Goal: Task Accomplishment & Management: Manage account settings

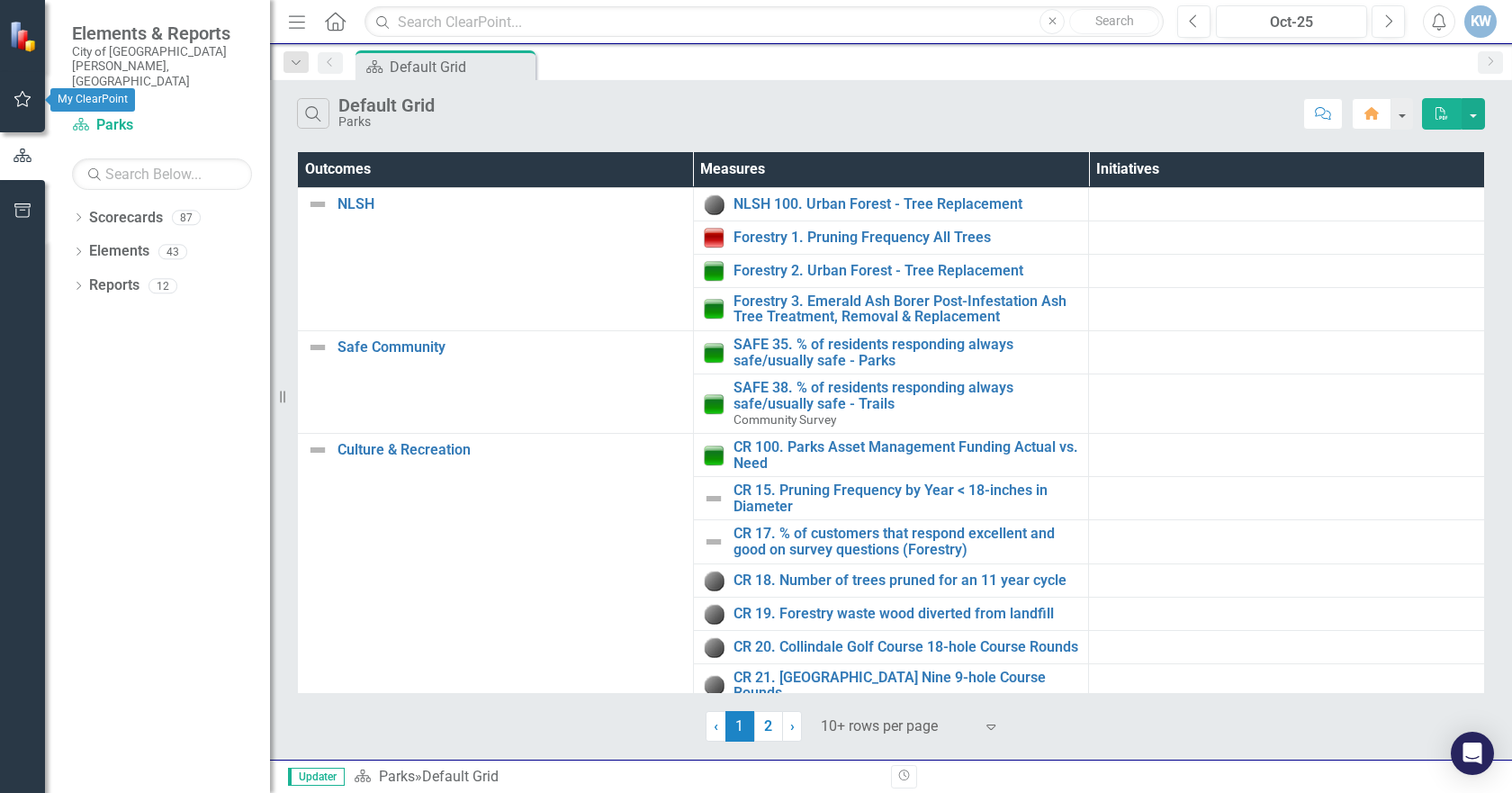
click at [19, 96] on icon "button" at bounding box center [23, 98] width 17 height 16
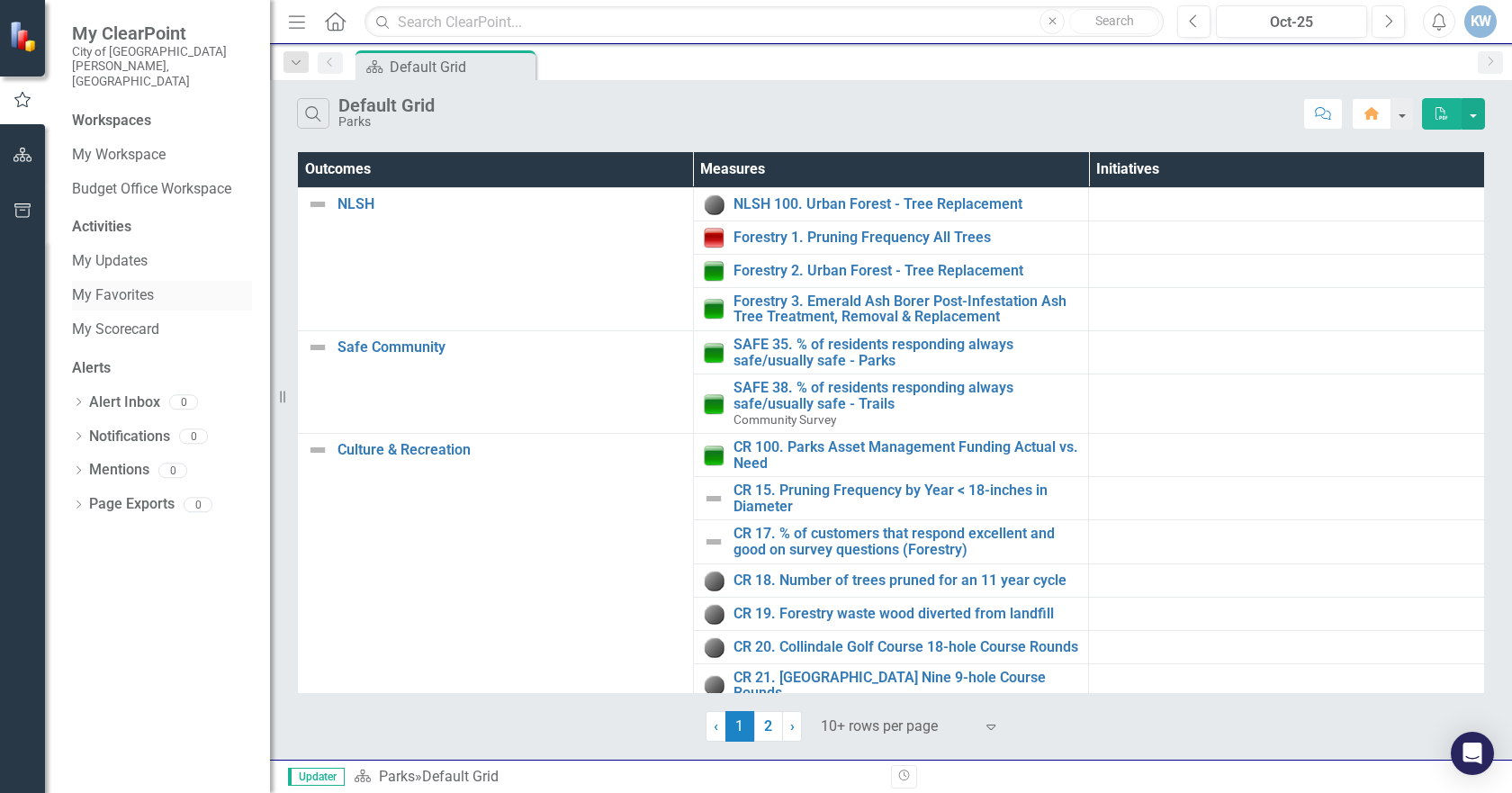
click at [121, 285] on link "My Favorites" at bounding box center [162, 295] width 180 height 21
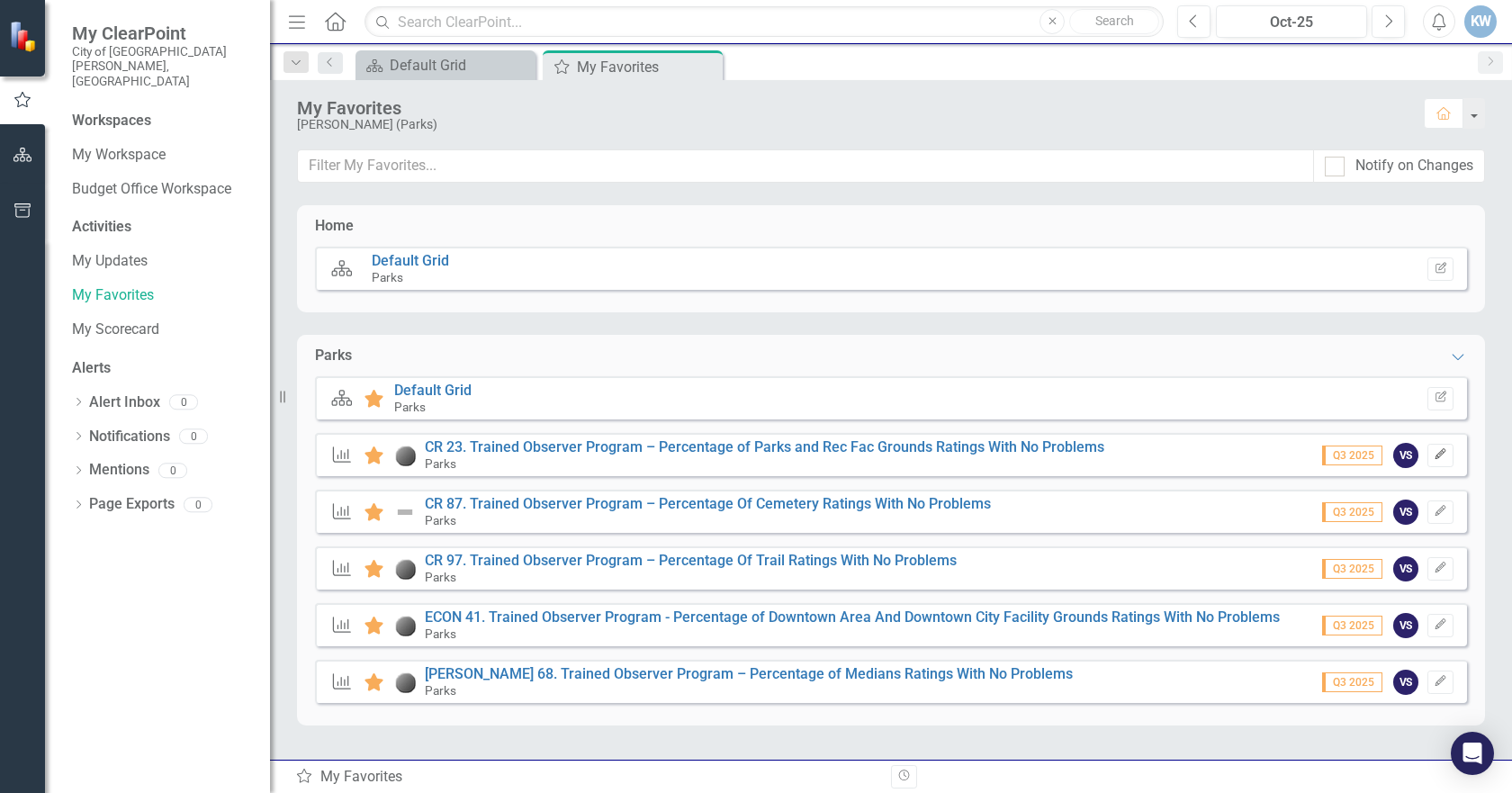
click at [1438, 459] on icon "Edit" at bounding box center [1440, 454] width 13 height 11
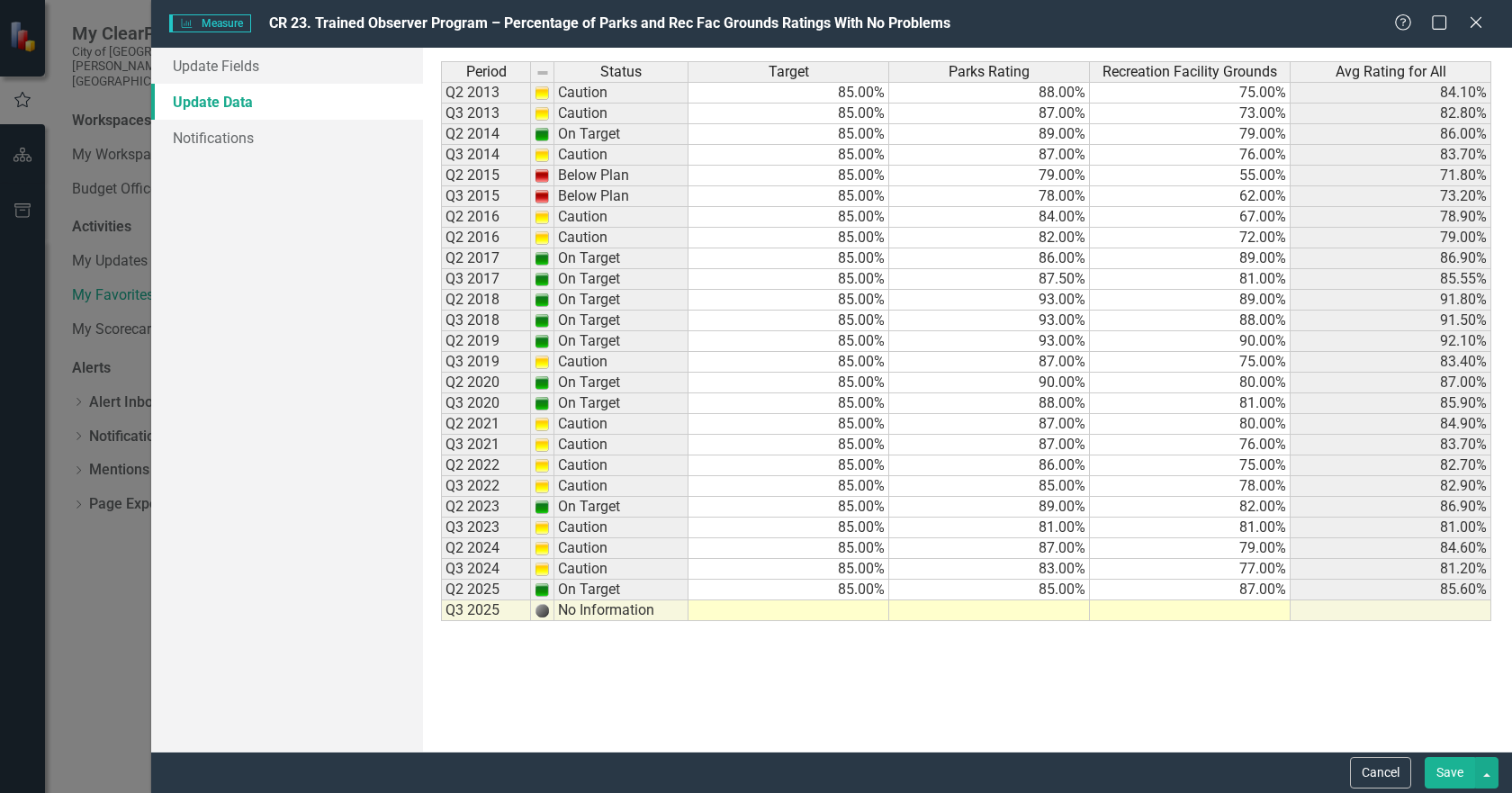
click at [855, 611] on td at bounding box center [788, 611] width 201 height 21
type textarea "85"
type textarea "82"
type textarea "84"
type textarea "78"
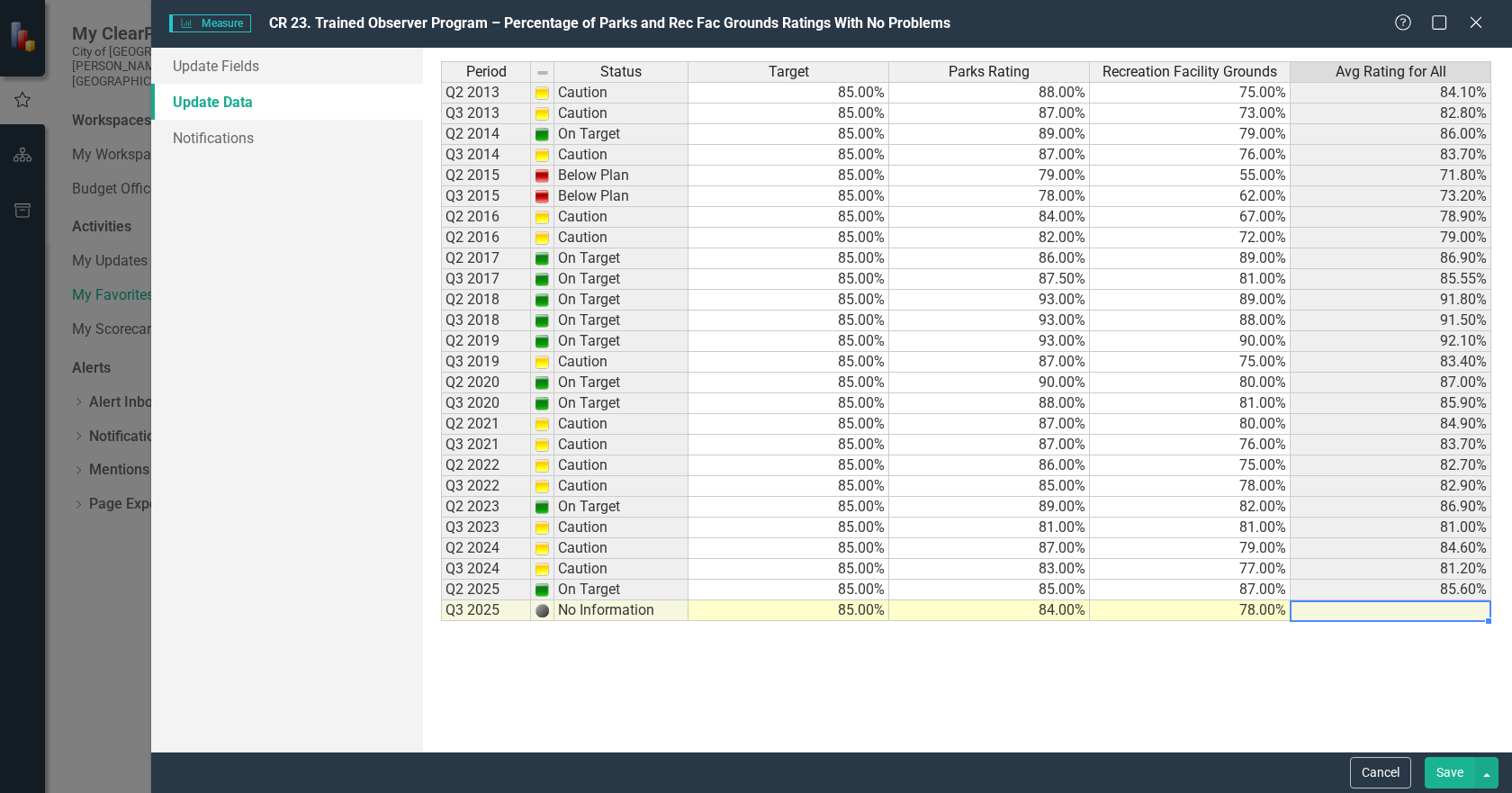
click at [1198, 587] on td "87.00%" at bounding box center [1190, 589] width 201 height 21
click at [1315, 610] on td at bounding box center [1391, 611] width 201 height 21
click at [1447, 769] on button "Save" at bounding box center [1450, 772] width 51 height 32
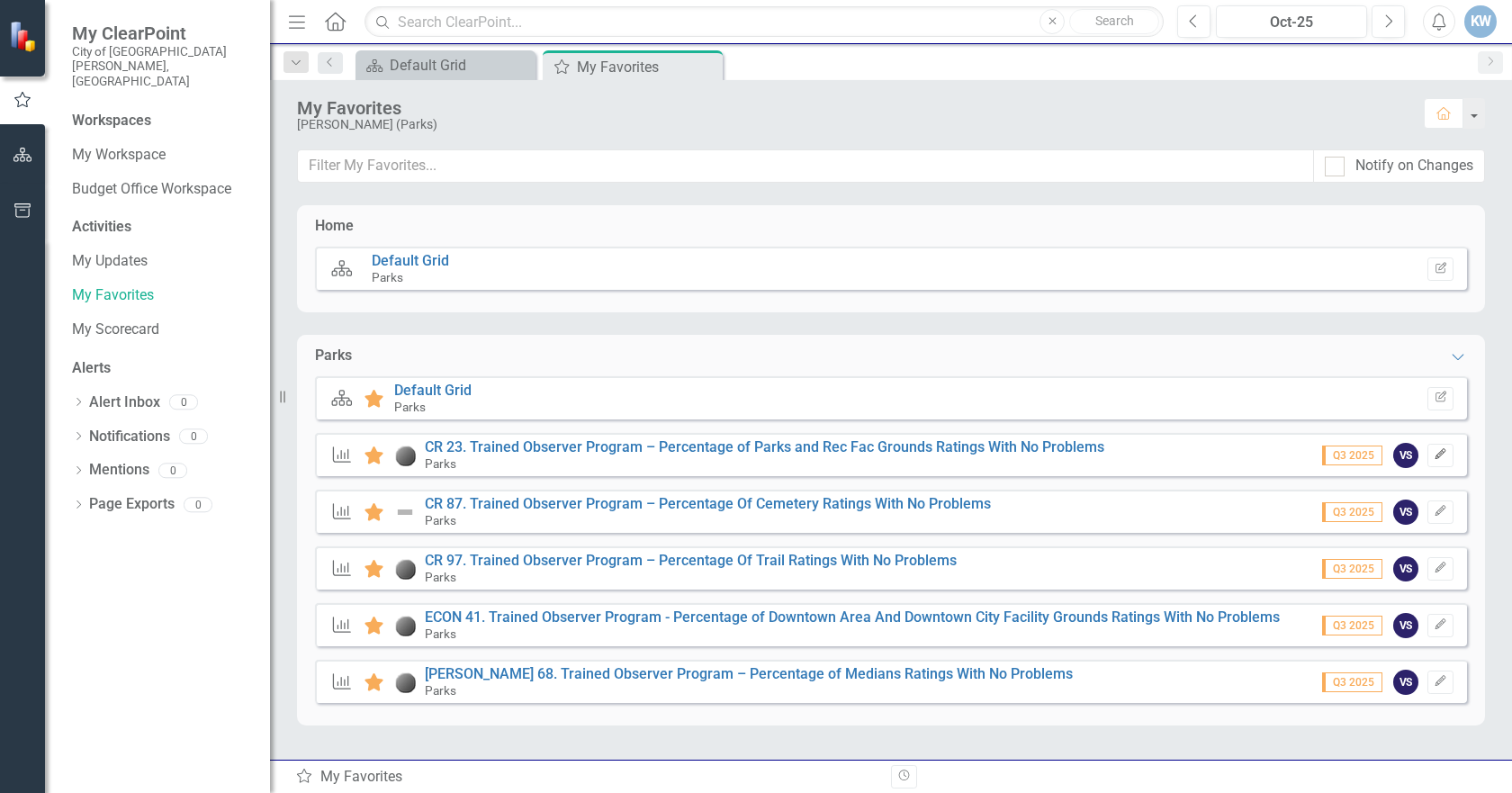
click at [1441, 453] on icon "button" at bounding box center [1439, 454] width 11 height 11
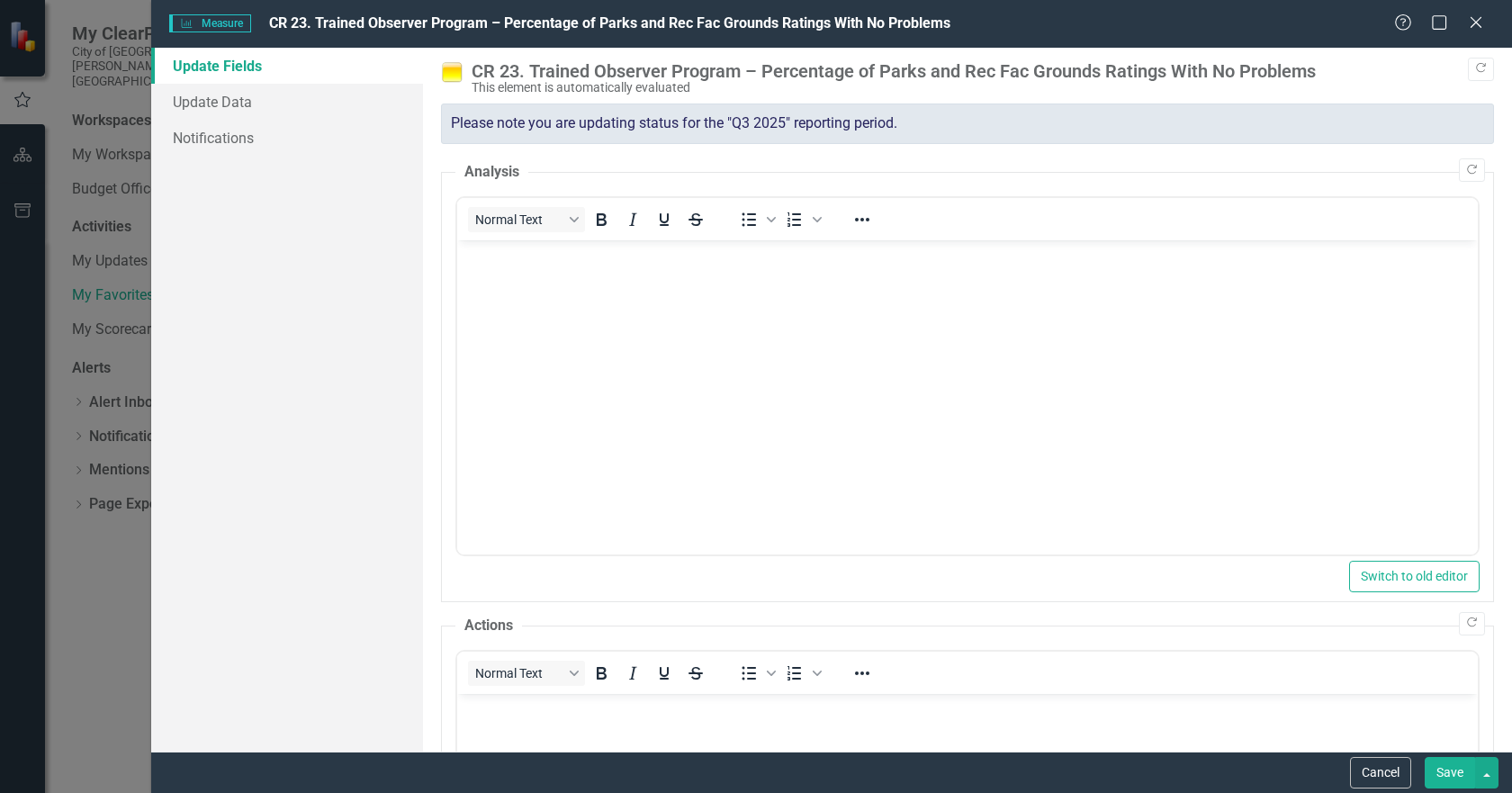
click at [1441, 775] on button "Save" at bounding box center [1450, 772] width 51 height 32
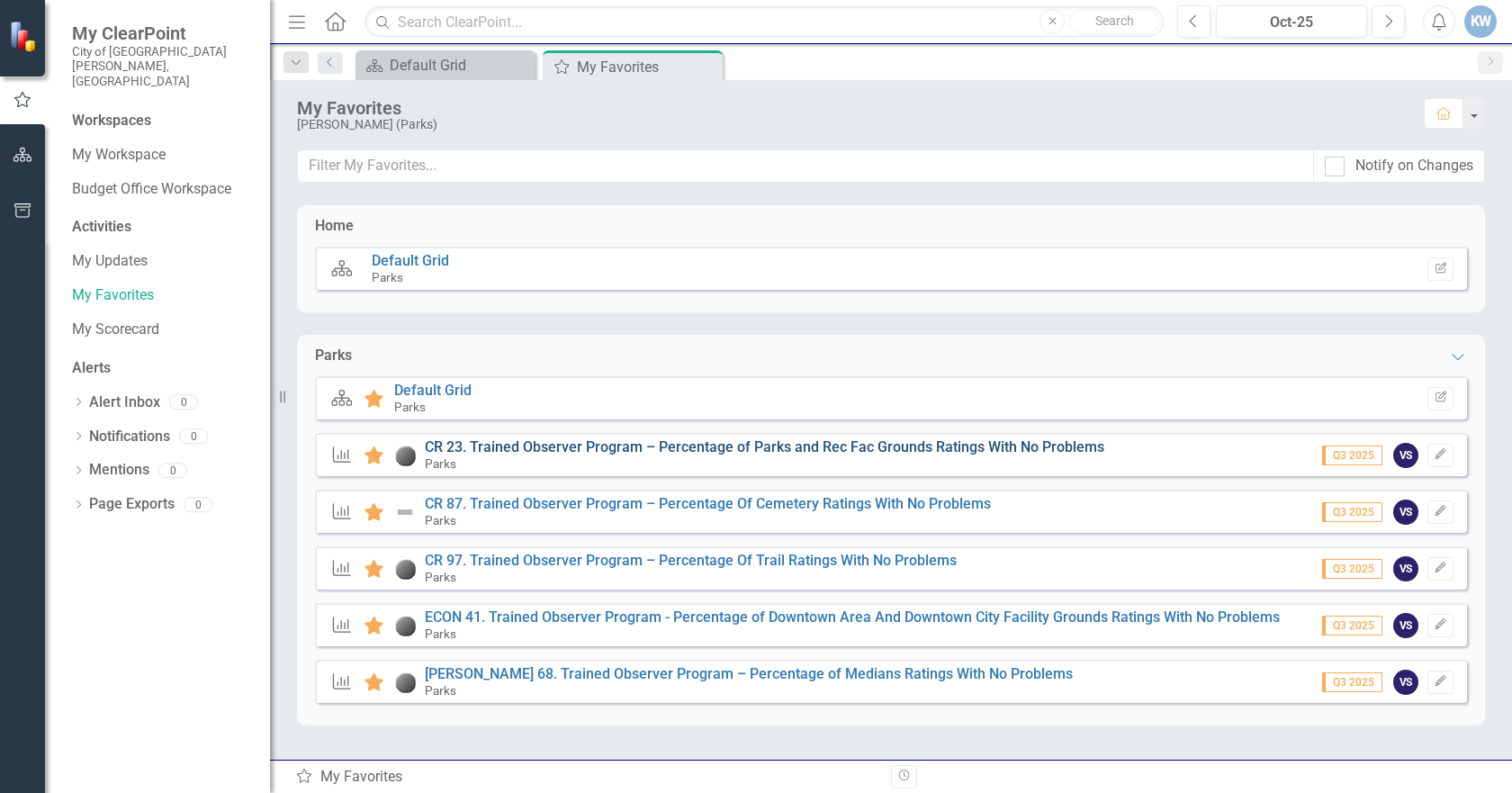
click at [603, 444] on link "CR 23. Trained Observer Program – Percentage of Parks and Rec Fac Grounds Ratin…" at bounding box center [764, 447] width 680 height 17
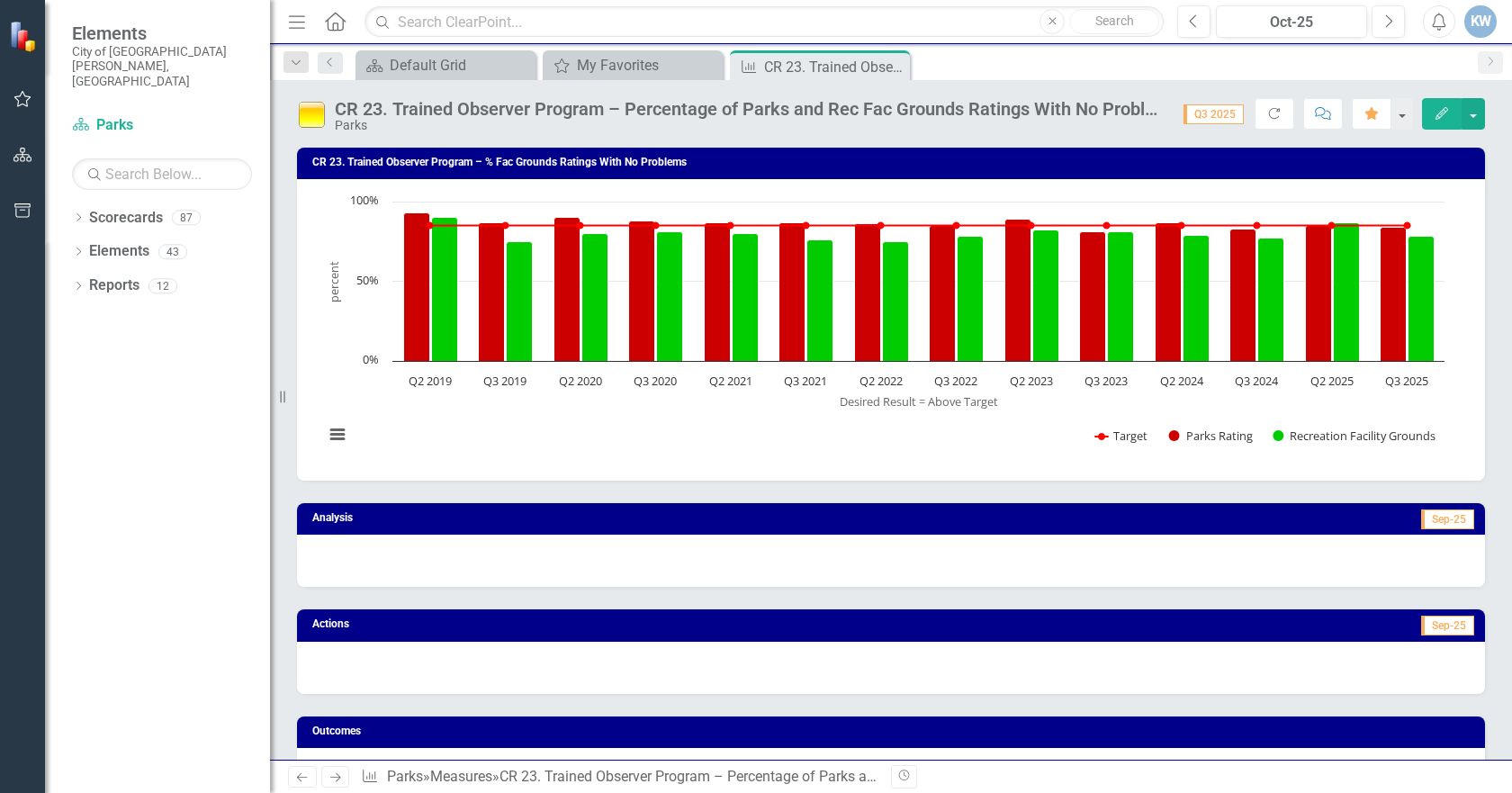
click at [1442, 118] on icon "Edit" at bounding box center [1441, 113] width 16 height 12
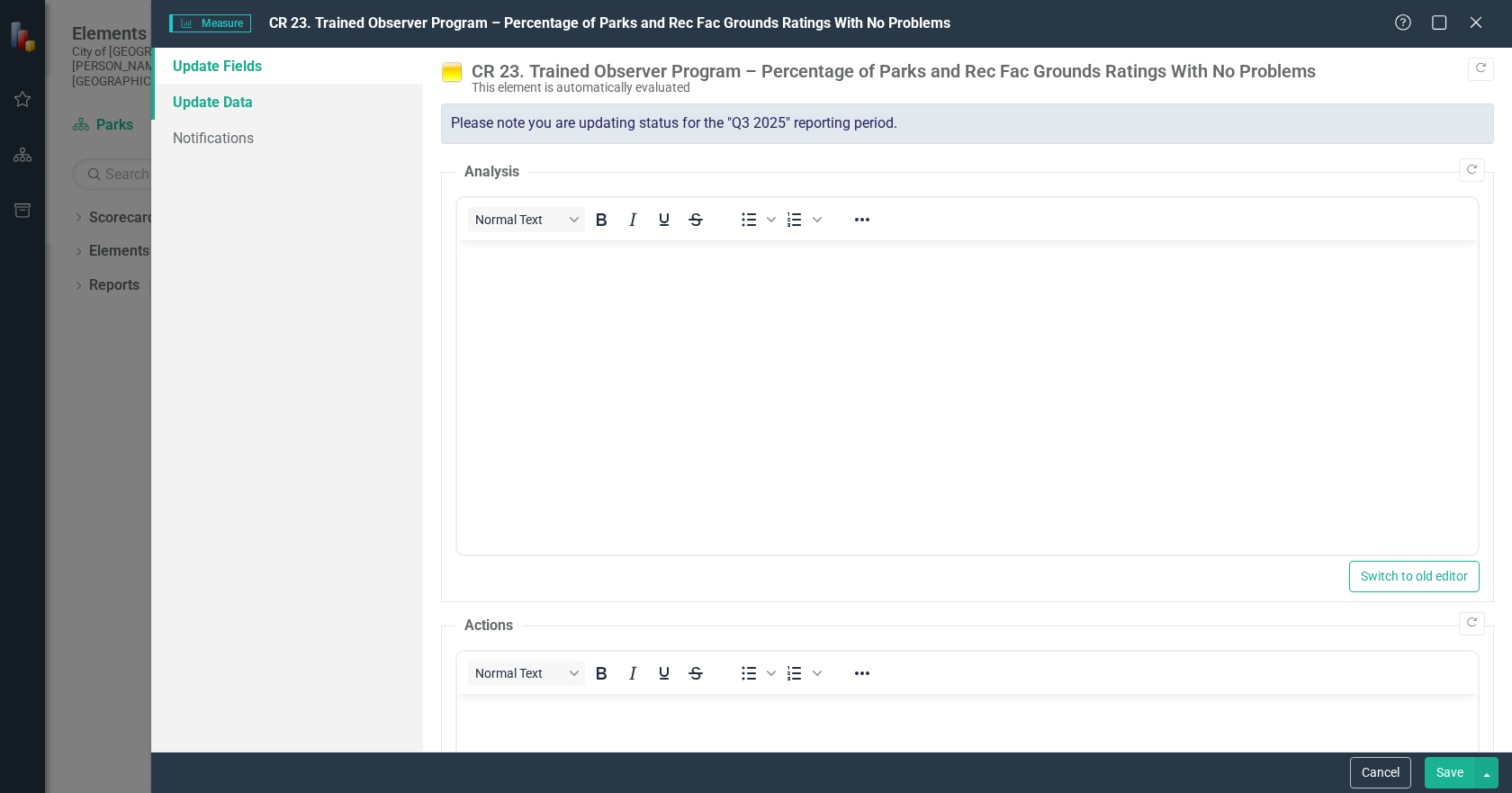
click at [239, 108] on link "Update Data" at bounding box center [287, 102] width 271 height 36
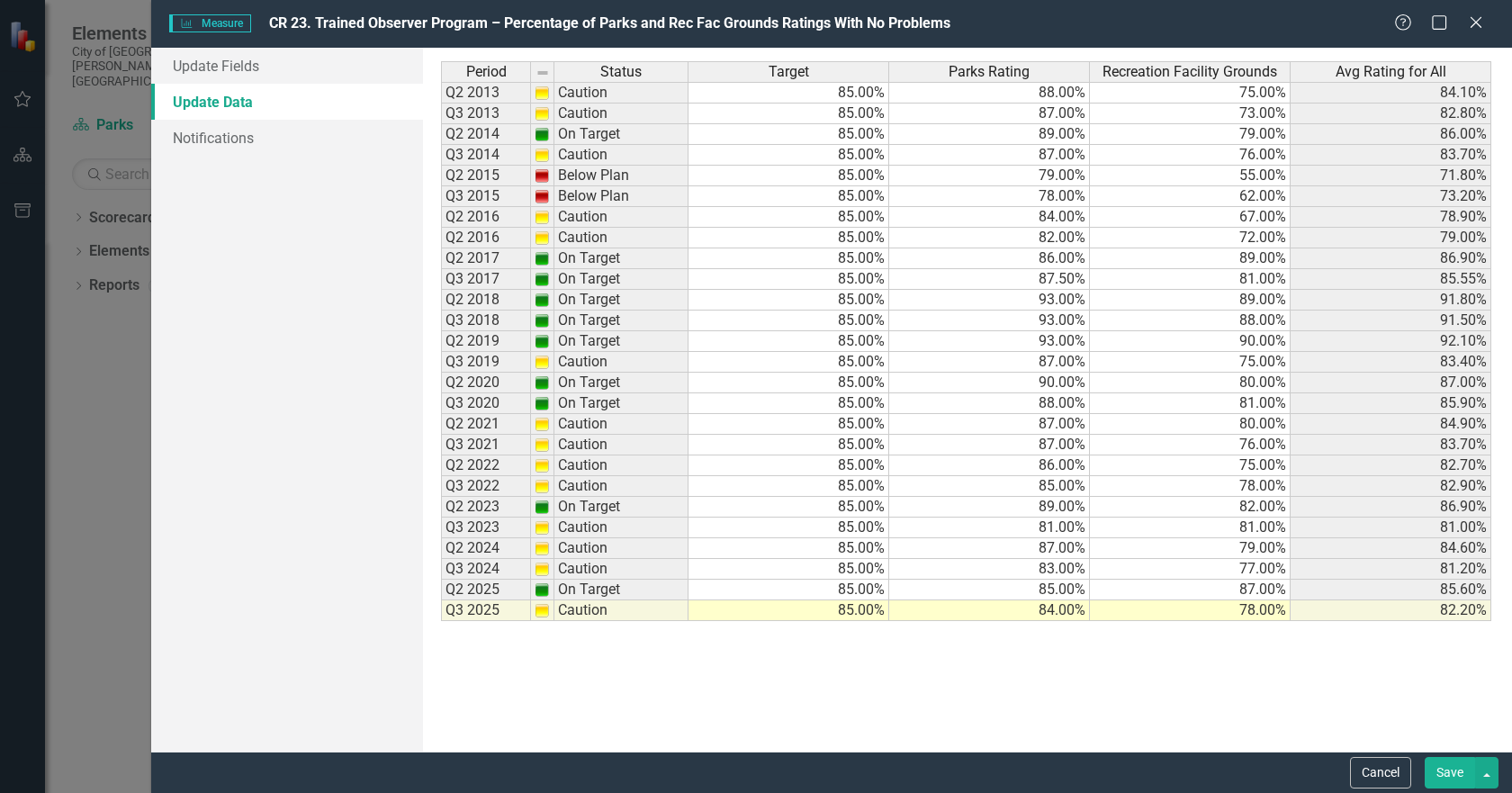
click at [1448, 766] on button "Save" at bounding box center [1450, 772] width 51 height 32
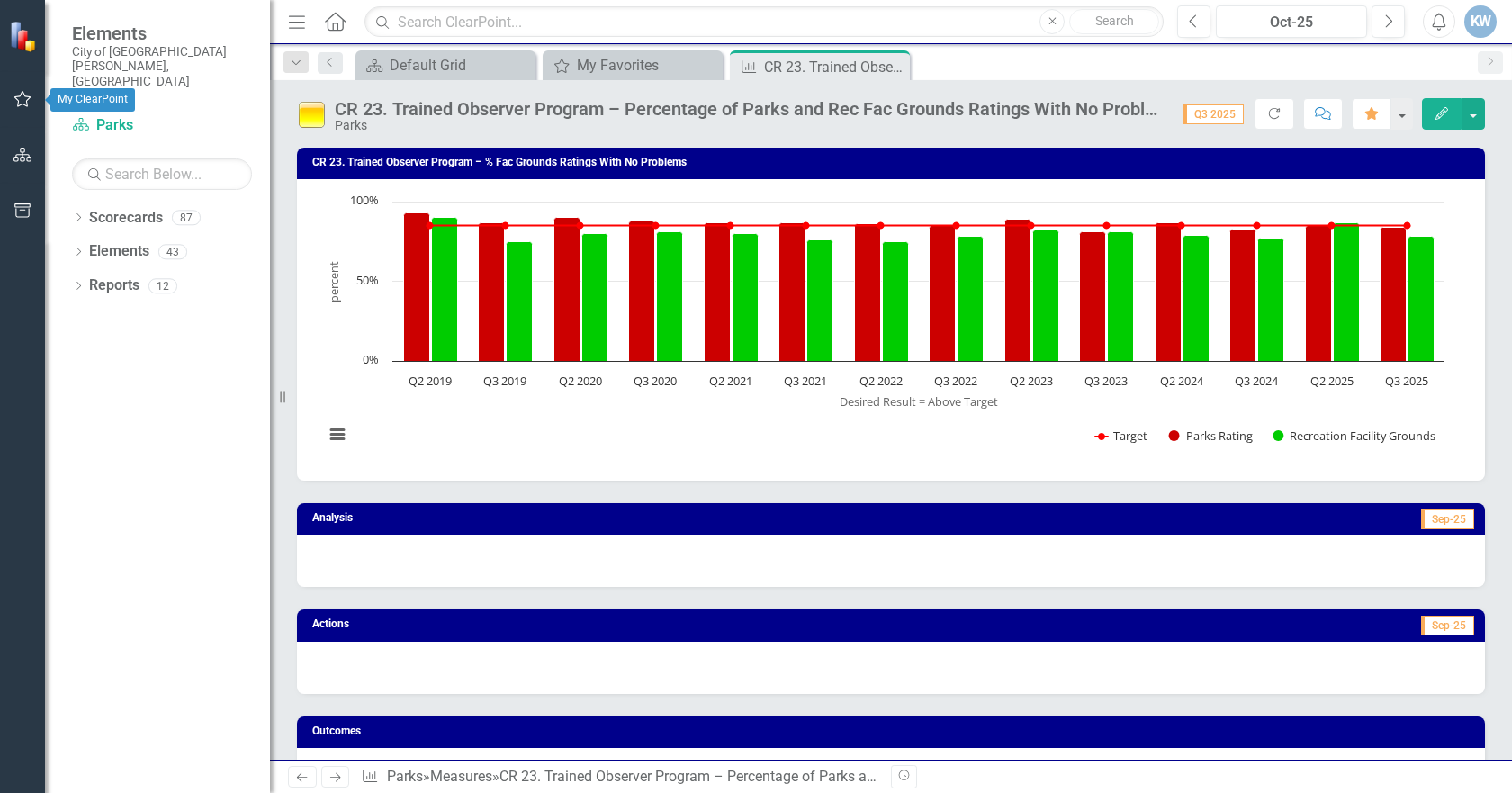
click at [20, 96] on icon "button" at bounding box center [23, 98] width 19 height 14
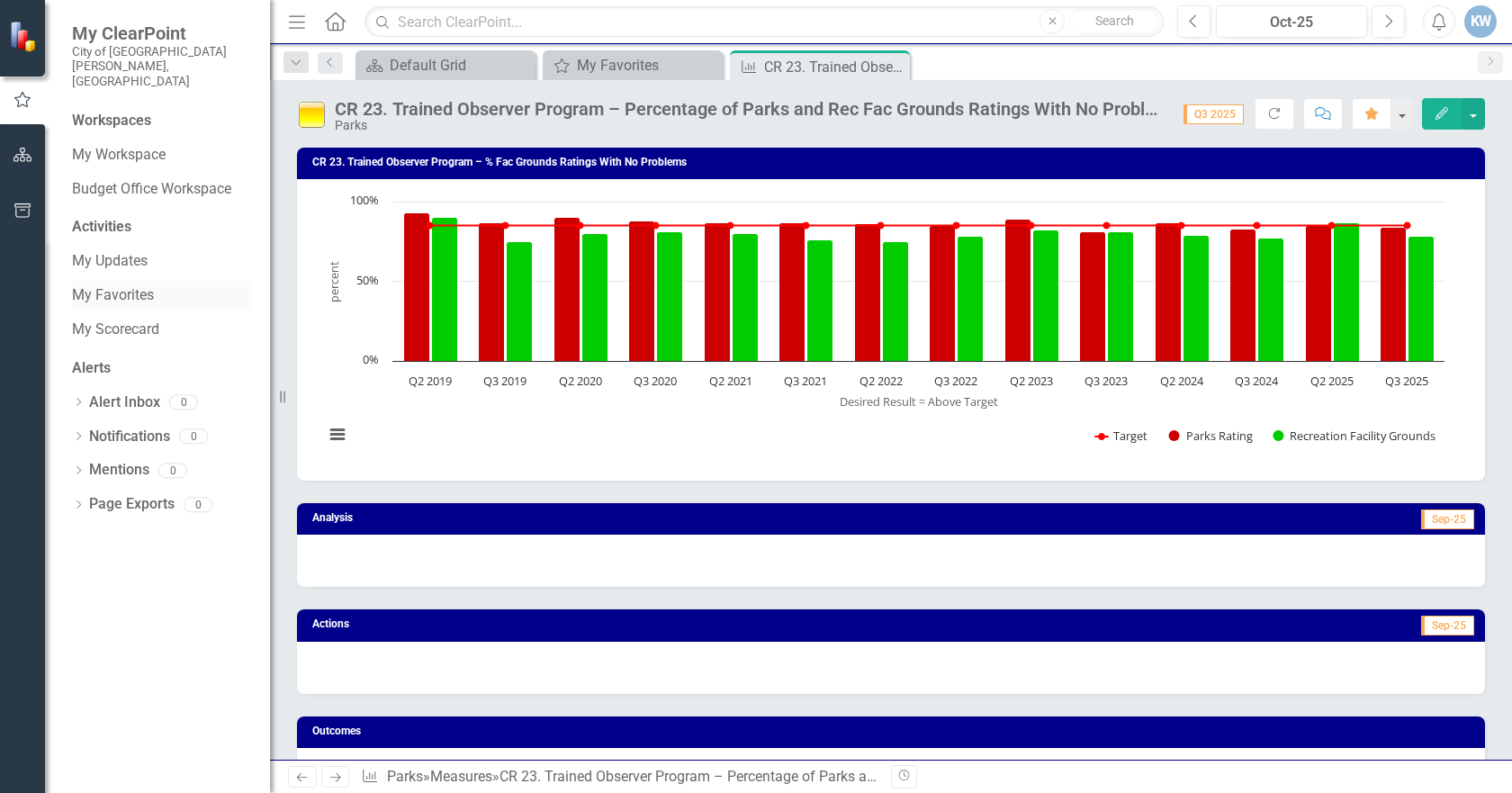
click at [126, 285] on link "My Favorites" at bounding box center [162, 295] width 180 height 21
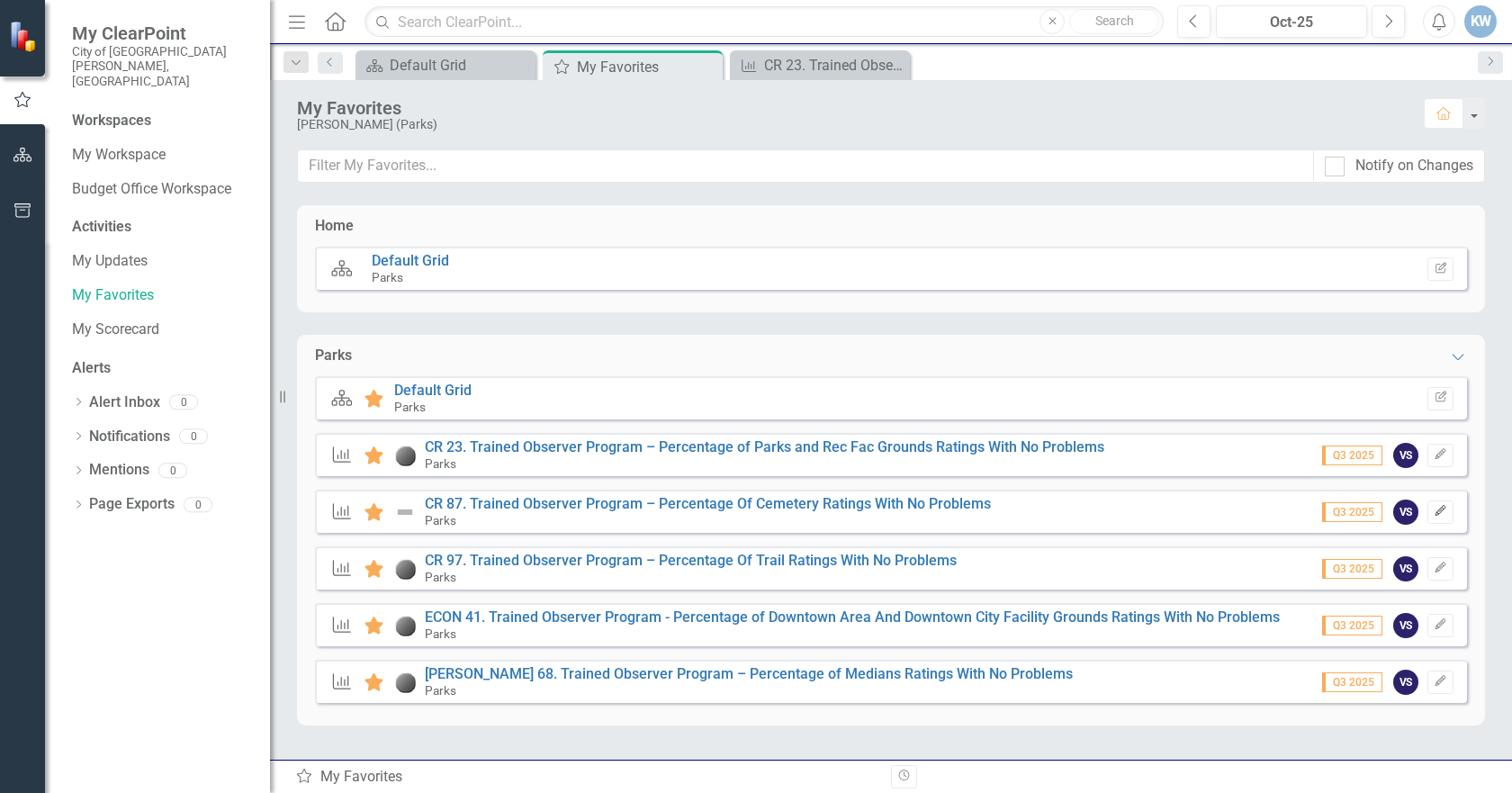
click at [1436, 514] on icon "button" at bounding box center [1439, 510] width 11 height 11
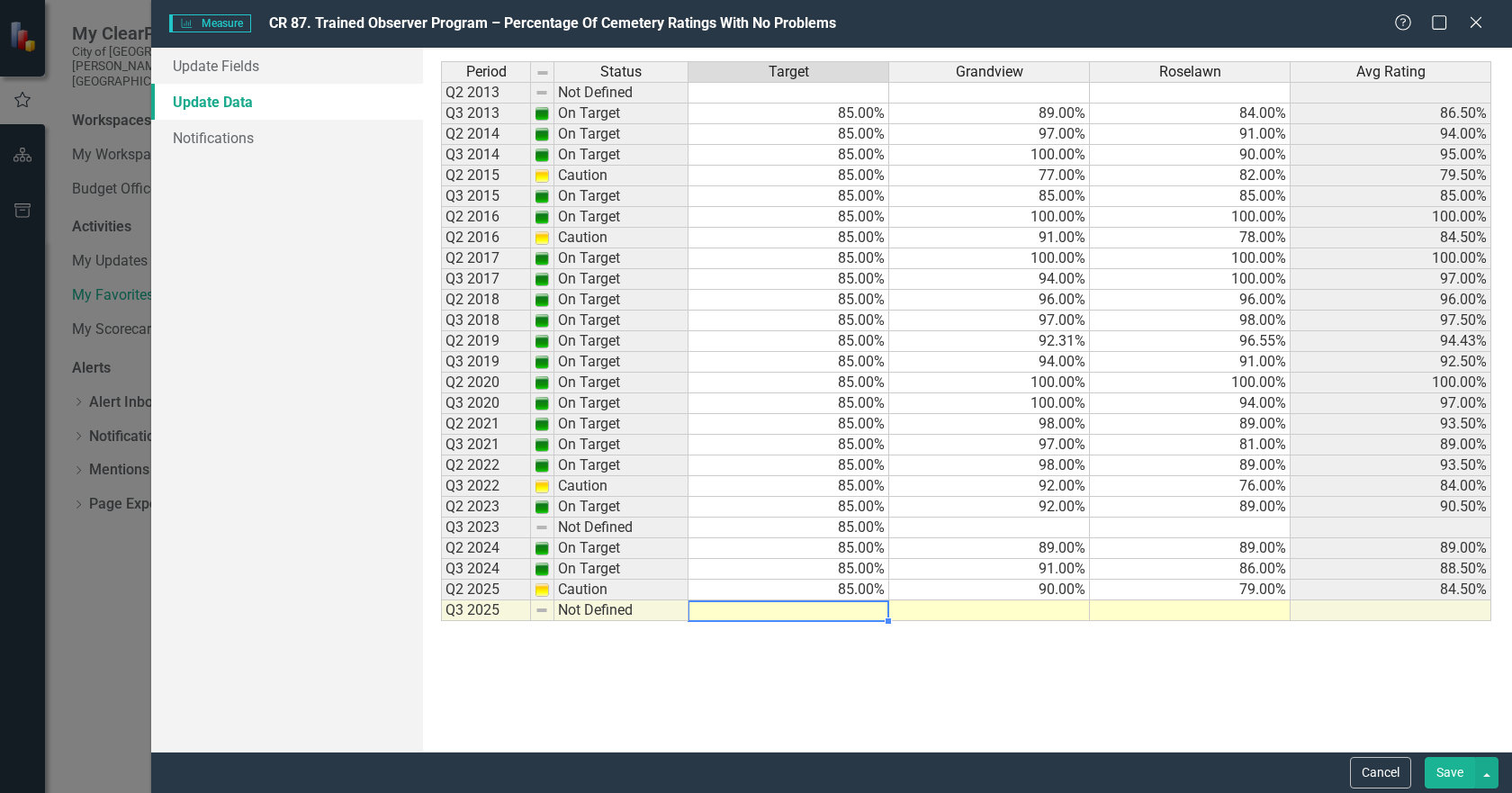
click at [824, 605] on td at bounding box center [788, 611] width 201 height 21
type textarea "85"
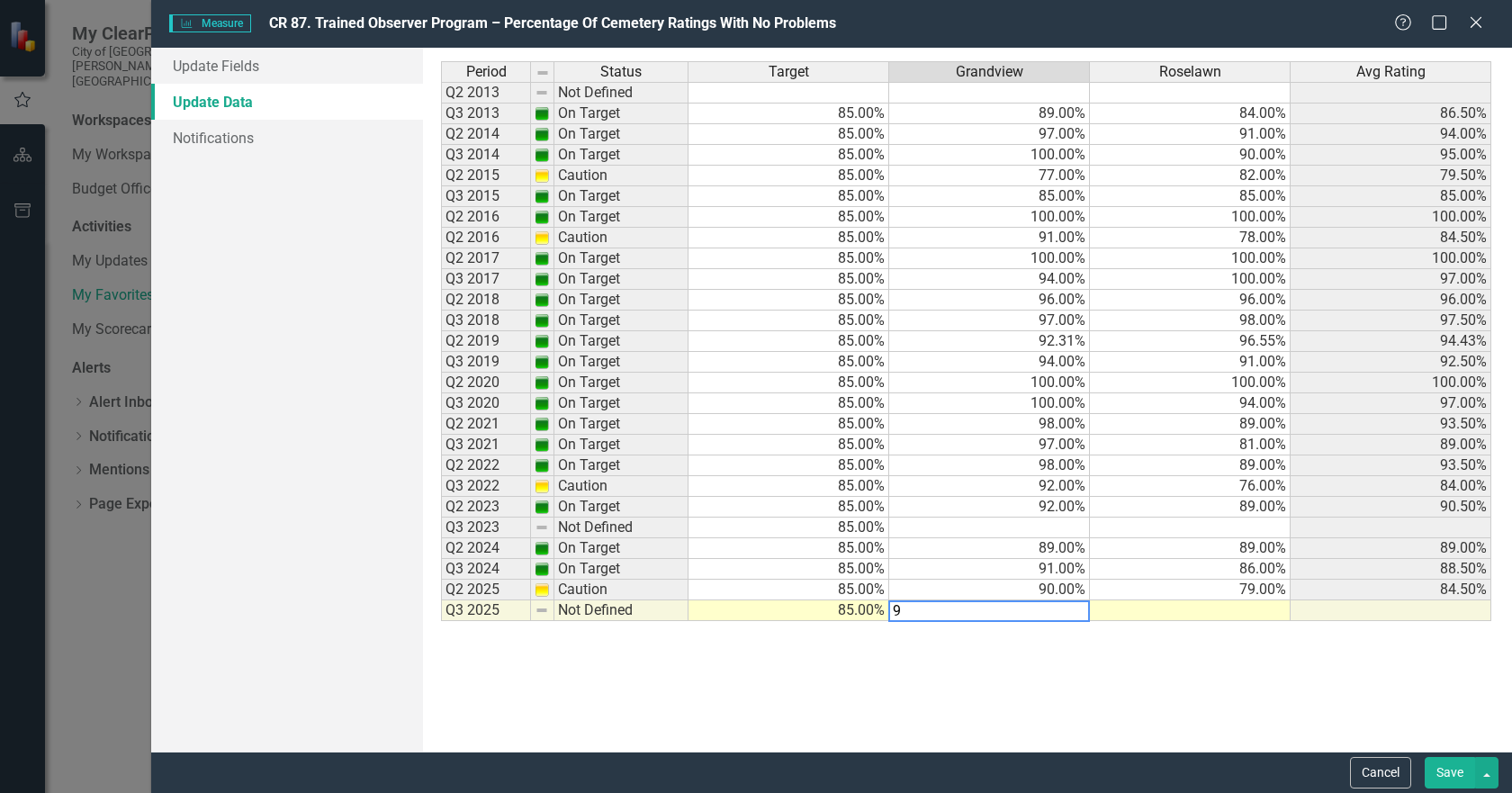
type textarea "93"
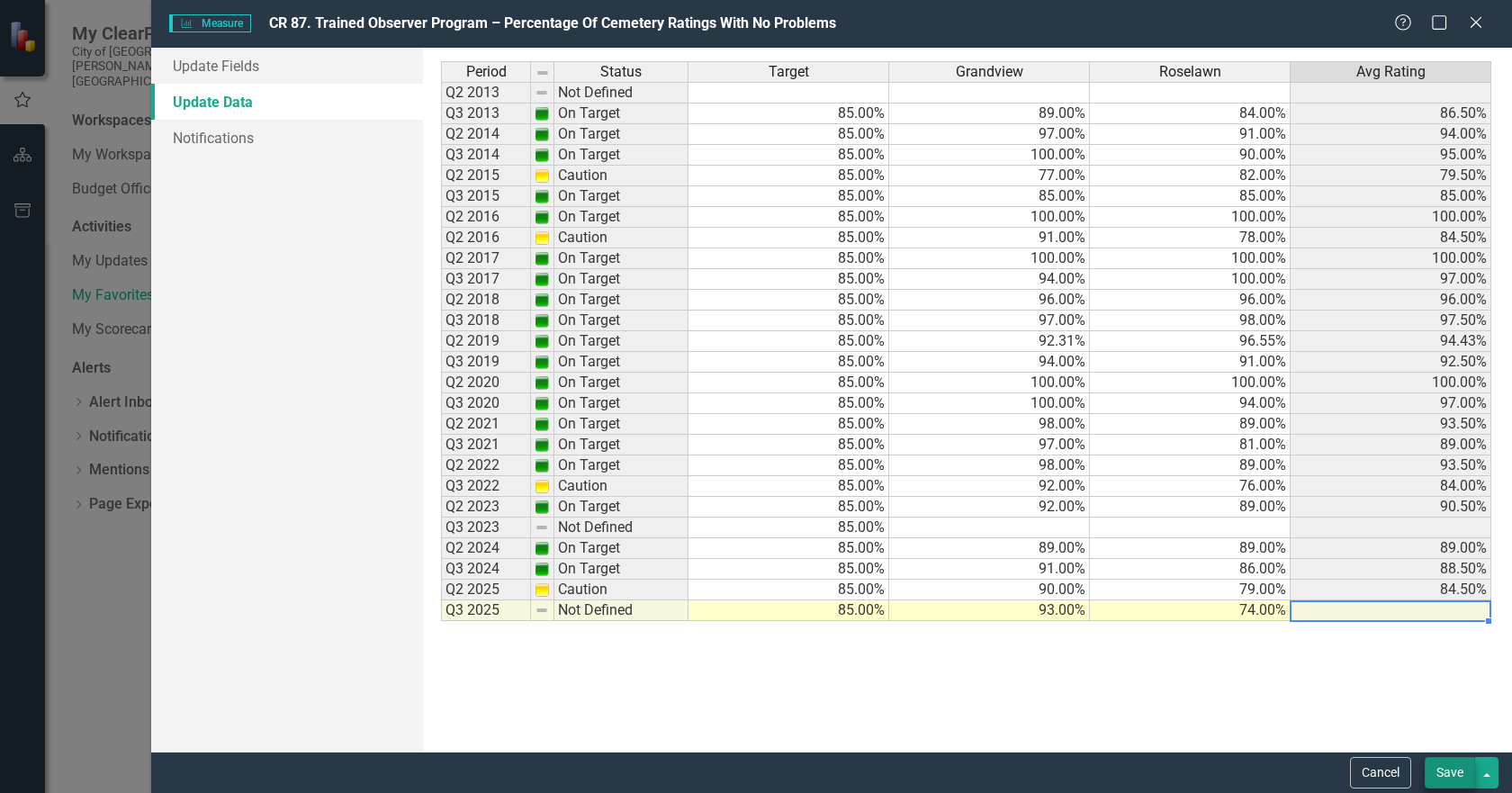
type textarea "74"
click at [1460, 771] on button "Save" at bounding box center [1450, 772] width 51 height 32
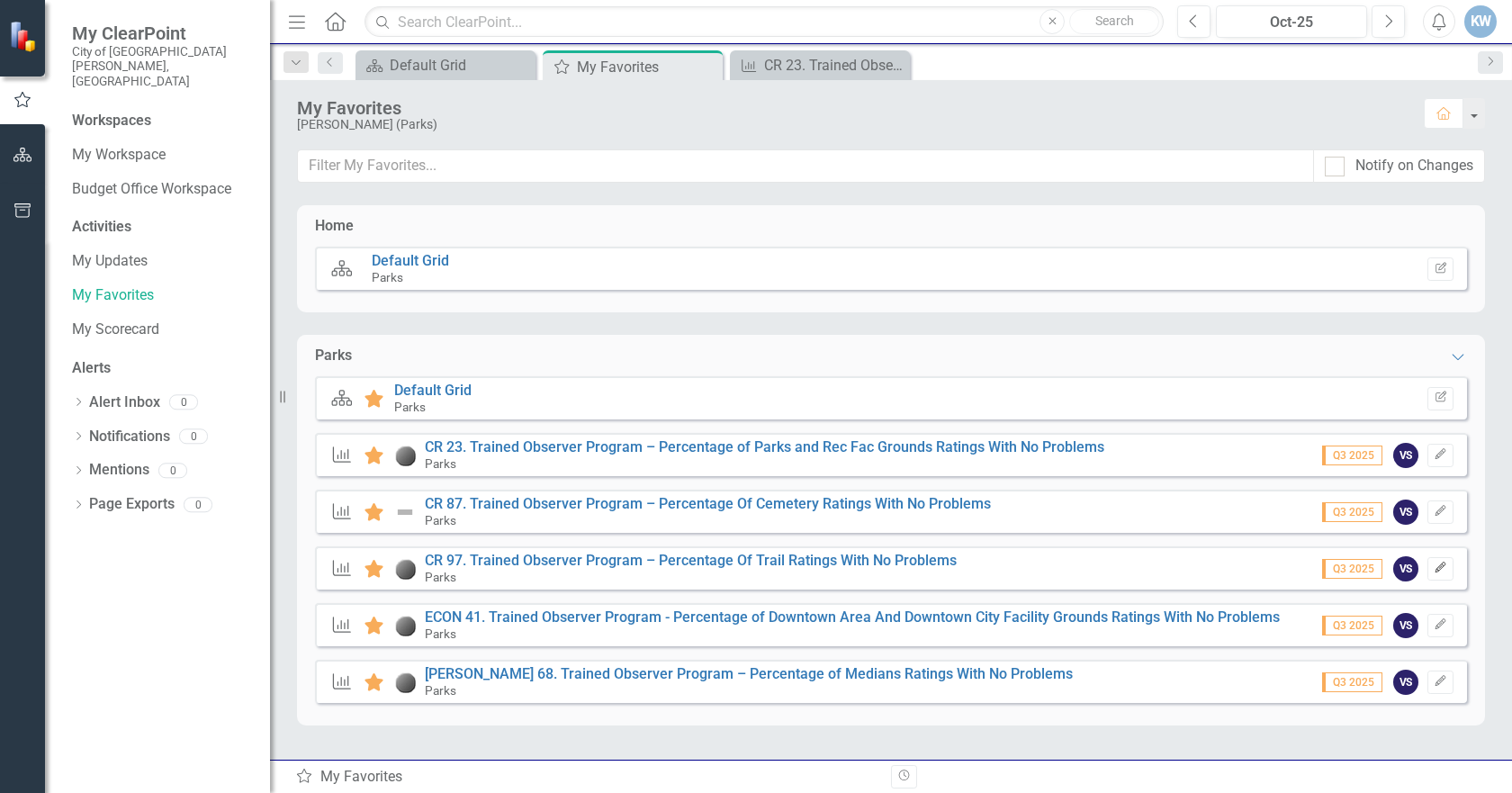
click at [1444, 569] on icon "Edit" at bounding box center [1440, 567] width 13 height 11
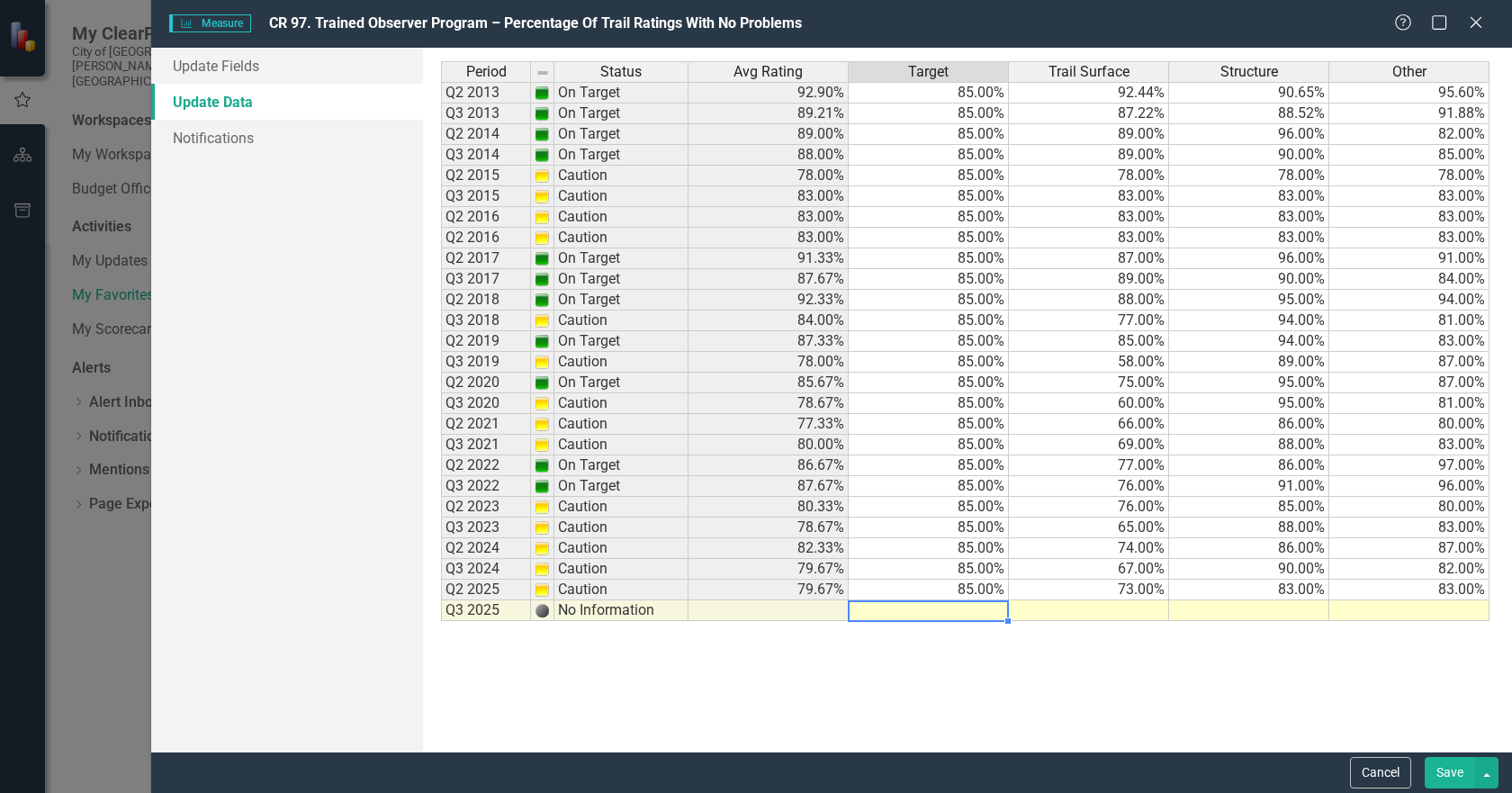
click at [963, 611] on td at bounding box center [929, 611] width 161 height 21
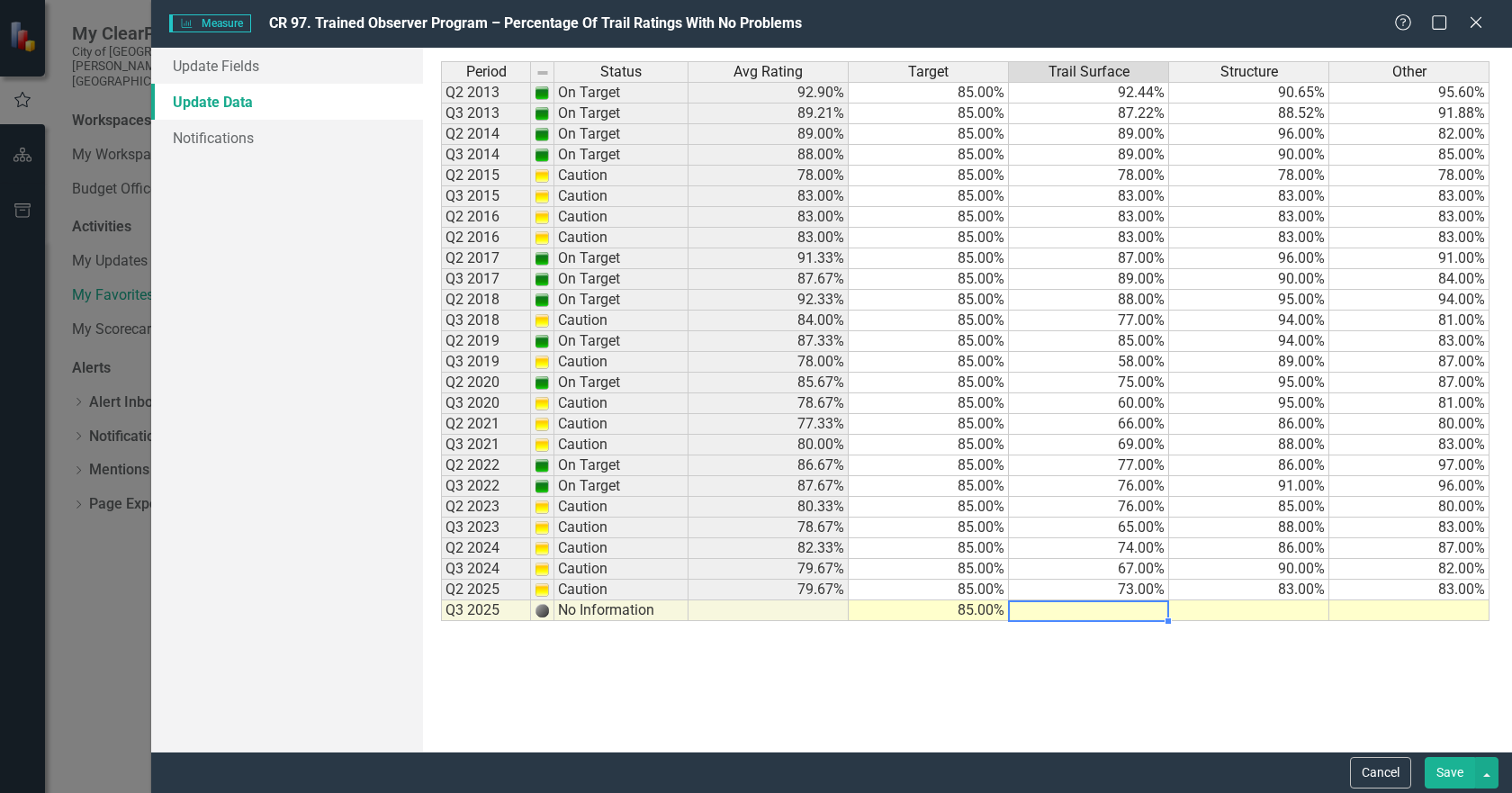
click at [1129, 611] on td at bounding box center [1090, 611] width 161 height 21
type textarea "67"
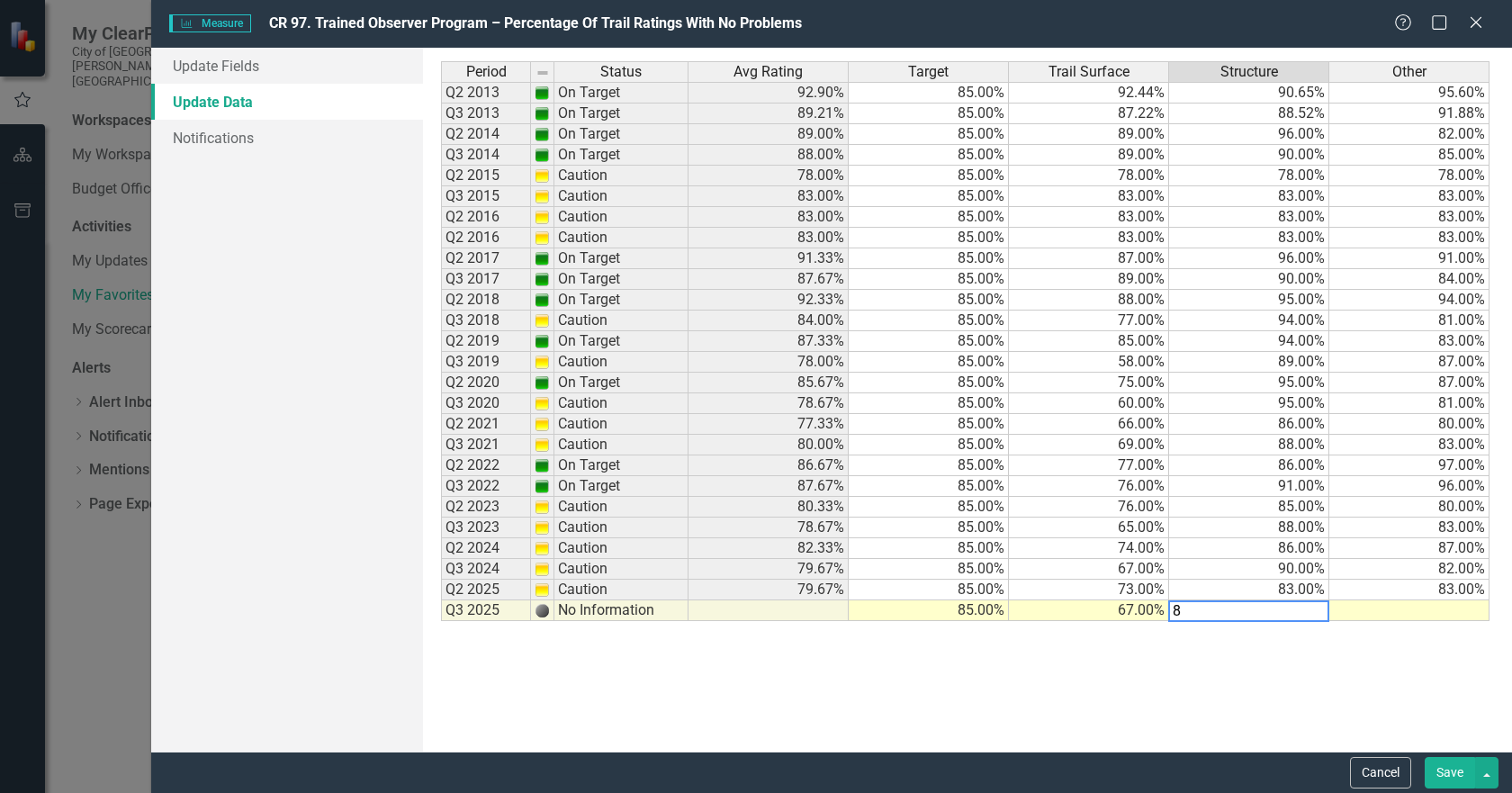
type textarea "83"
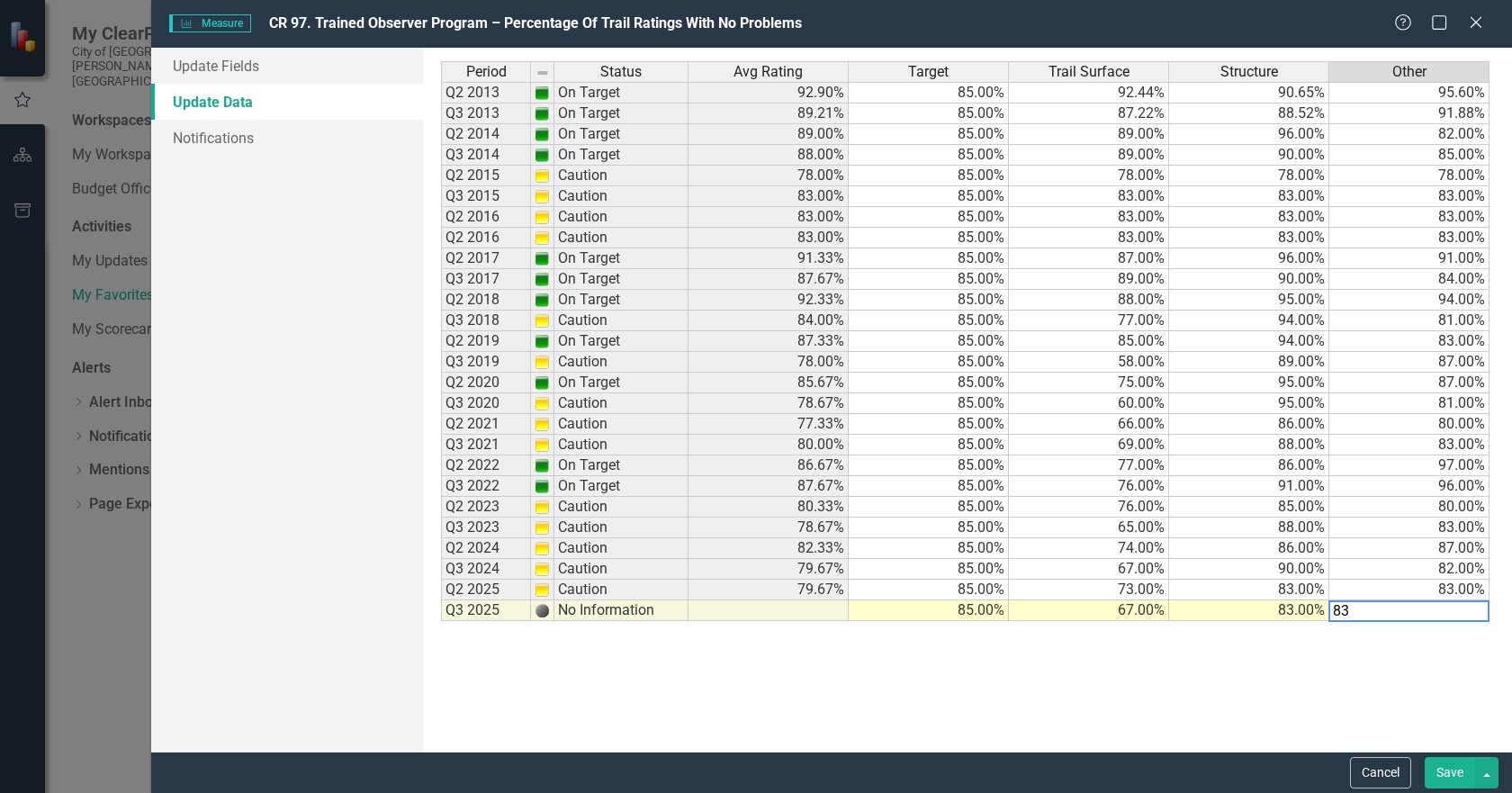
type textarea "83"
click at [1196, 606] on td "83.00%" at bounding box center [1249, 611] width 161 height 21
click at [1446, 775] on button "Save" at bounding box center [1450, 772] width 51 height 32
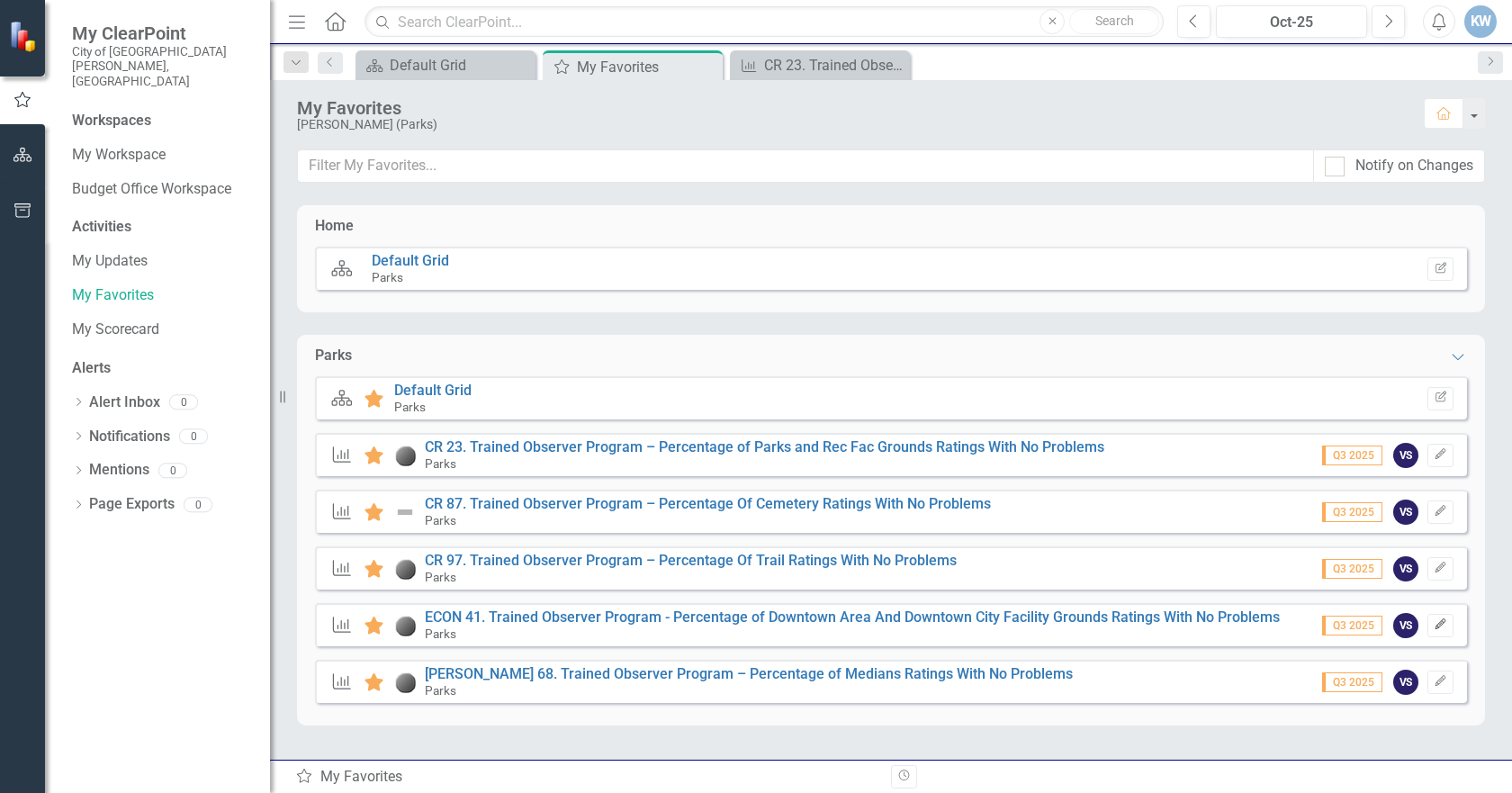
click at [1444, 629] on icon "Edit" at bounding box center [1440, 624] width 13 height 11
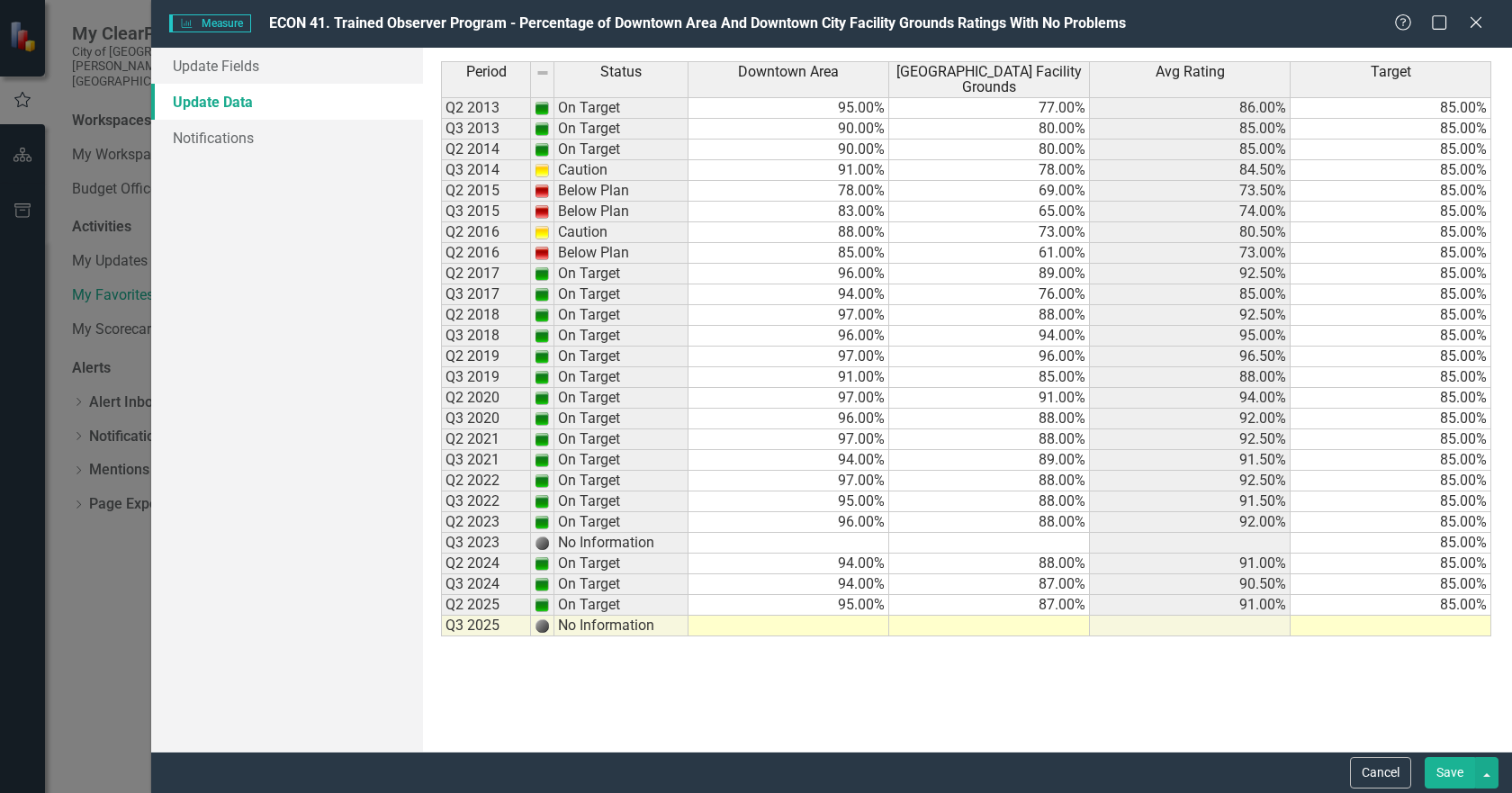
click at [1414, 626] on td at bounding box center [1391, 626] width 201 height 21
click at [858, 622] on td at bounding box center [788, 626] width 201 height 21
click at [847, 623] on td at bounding box center [788, 626] width 201 height 21
type textarea "94"
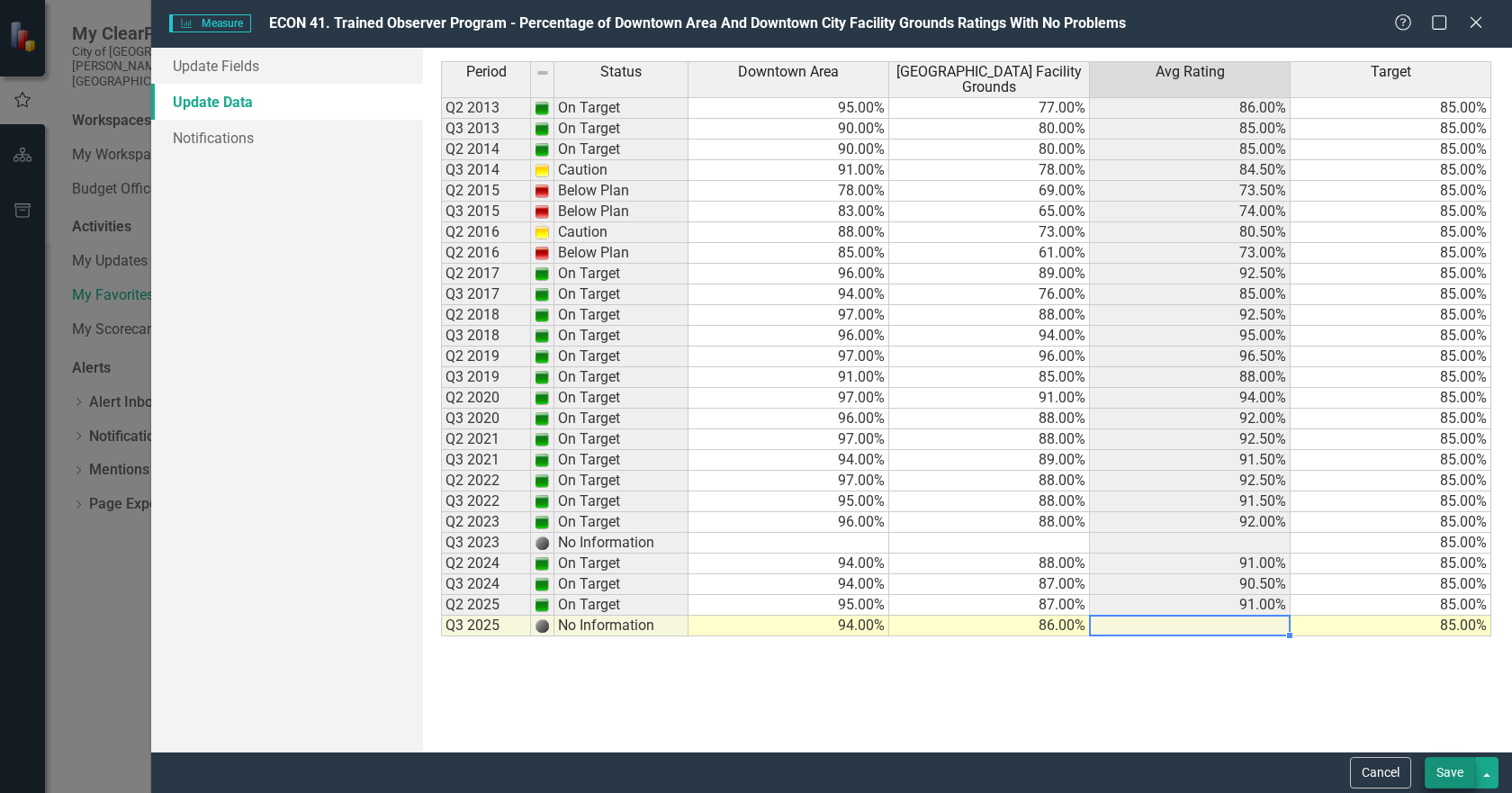
type textarea "86"
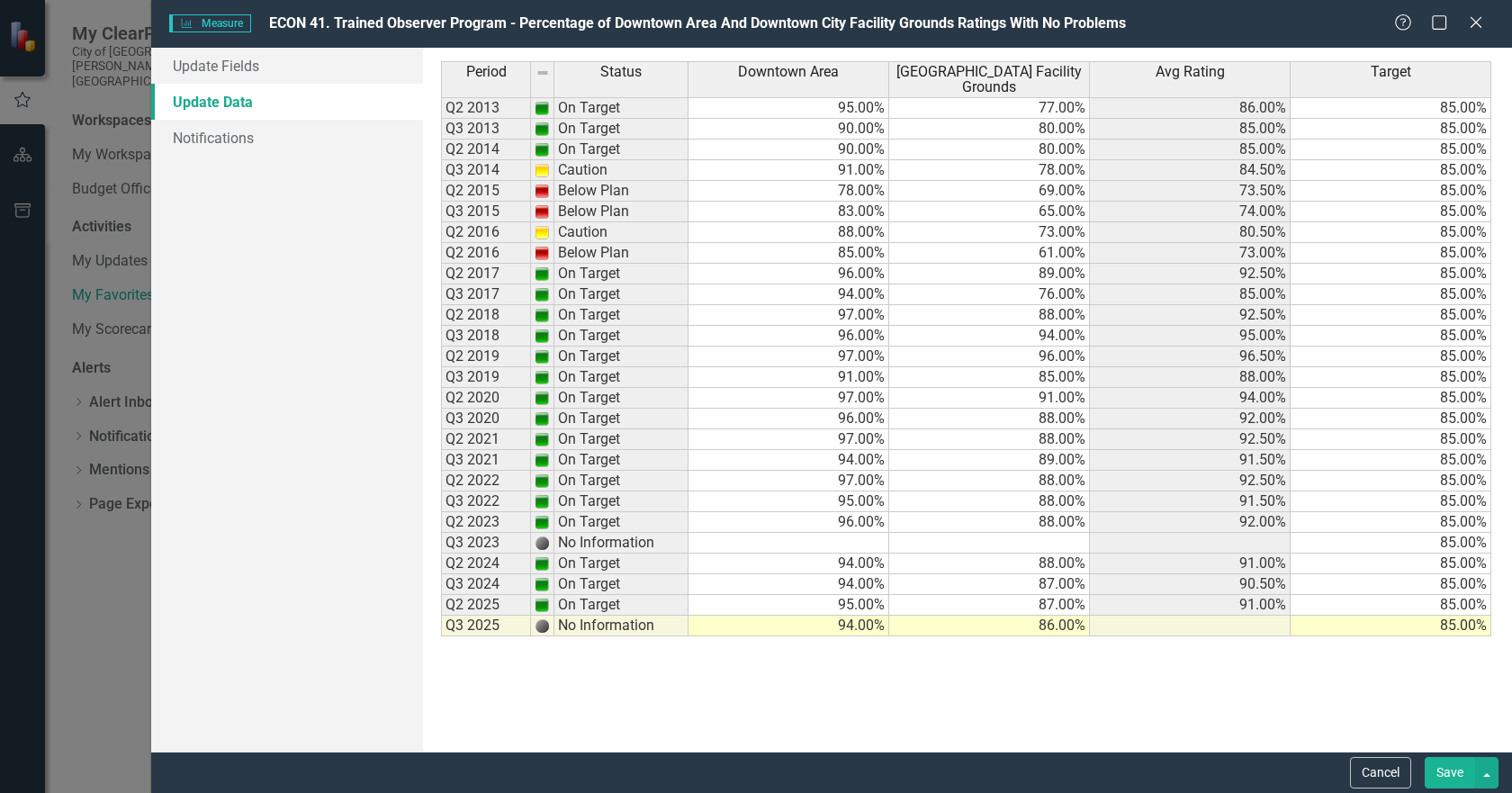
click at [1446, 763] on button "Save" at bounding box center [1450, 772] width 51 height 32
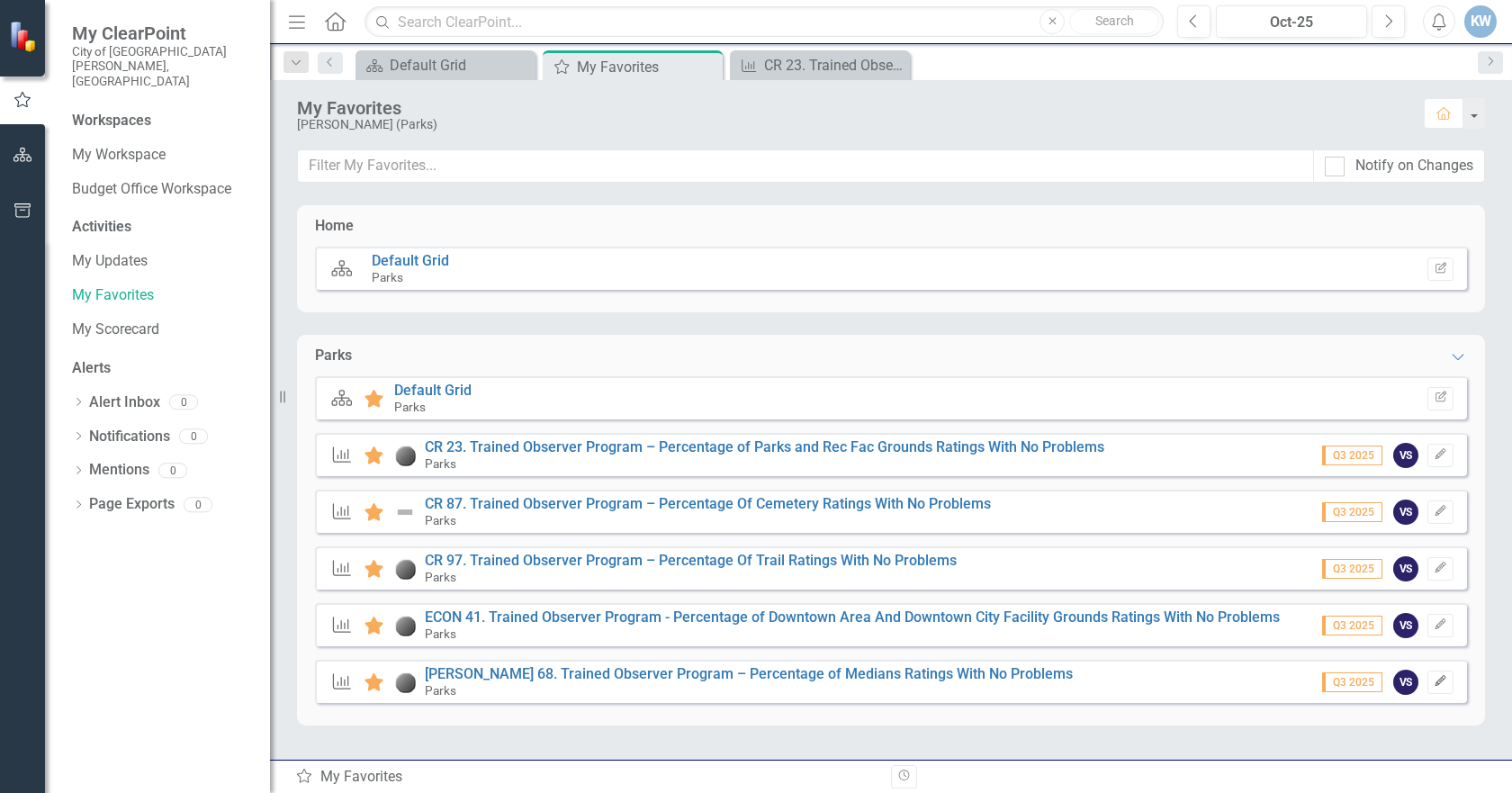
click at [1440, 677] on icon "Edit" at bounding box center [1440, 680] width 13 height 11
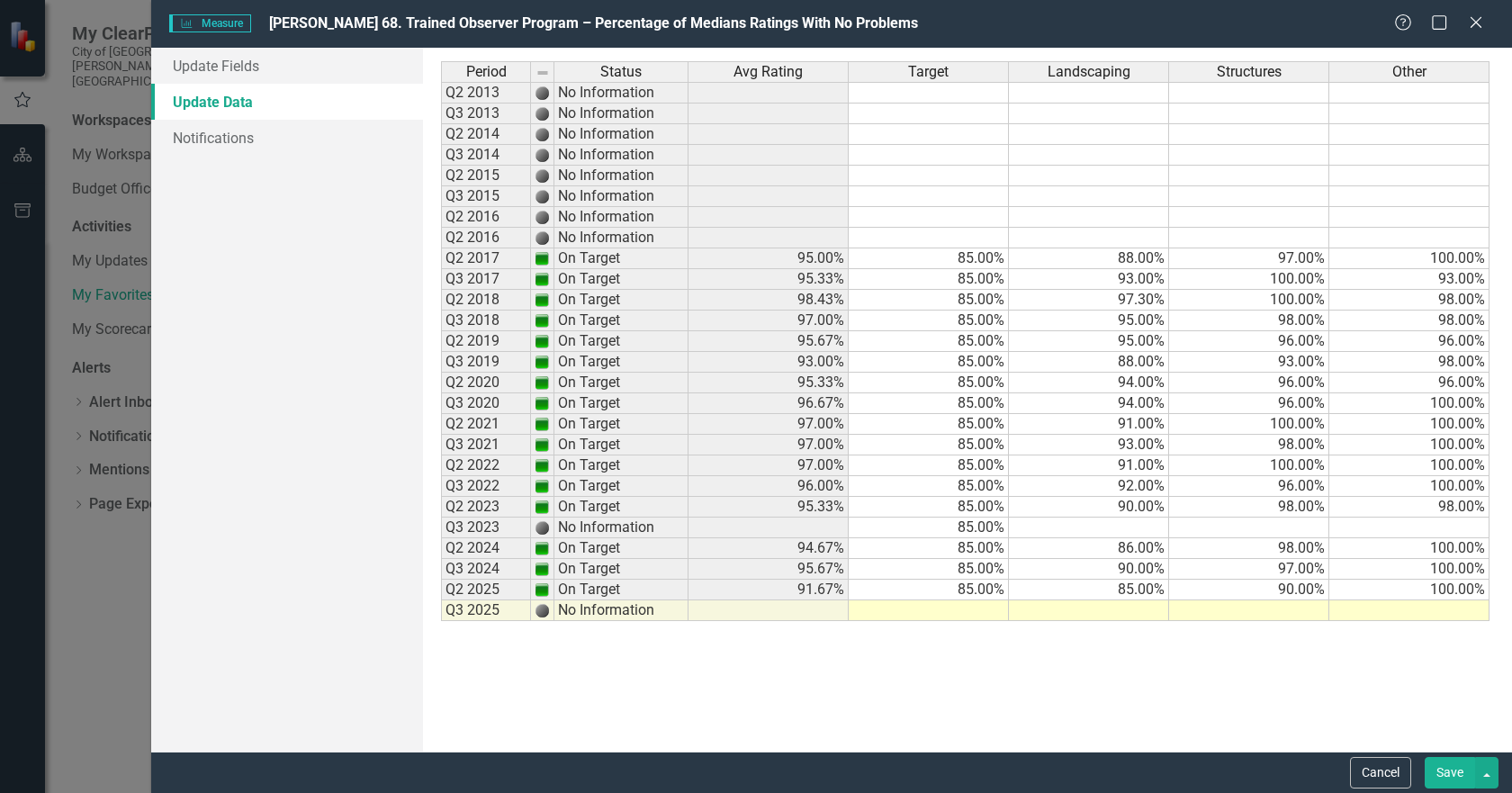
click at [983, 610] on td at bounding box center [929, 611] width 161 height 21
type textarea "85"
type textarea "88"
type textarea "96"
type textarea "100"
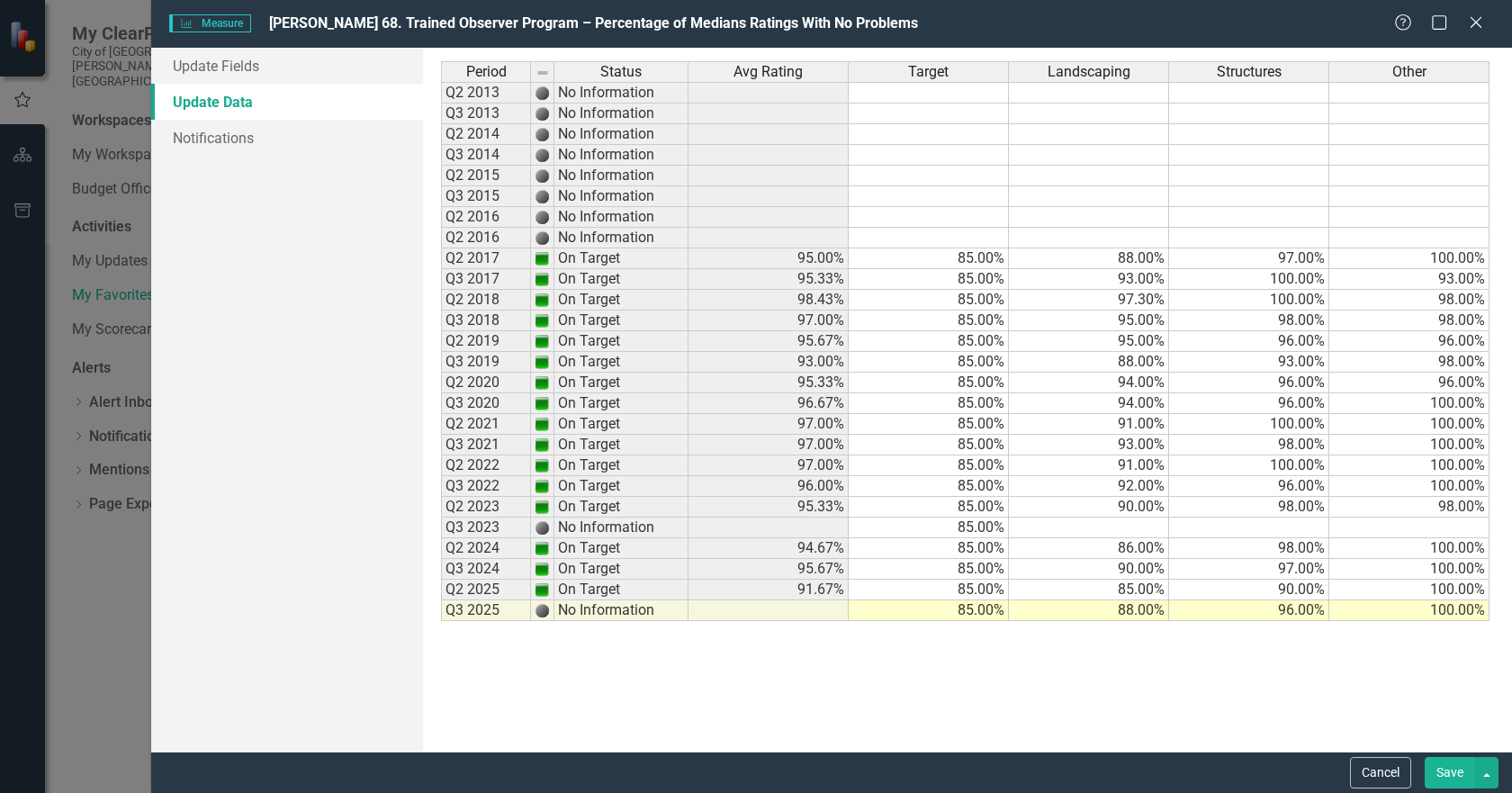
click at [1453, 765] on button "Save" at bounding box center [1450, 772] width 51 height 32
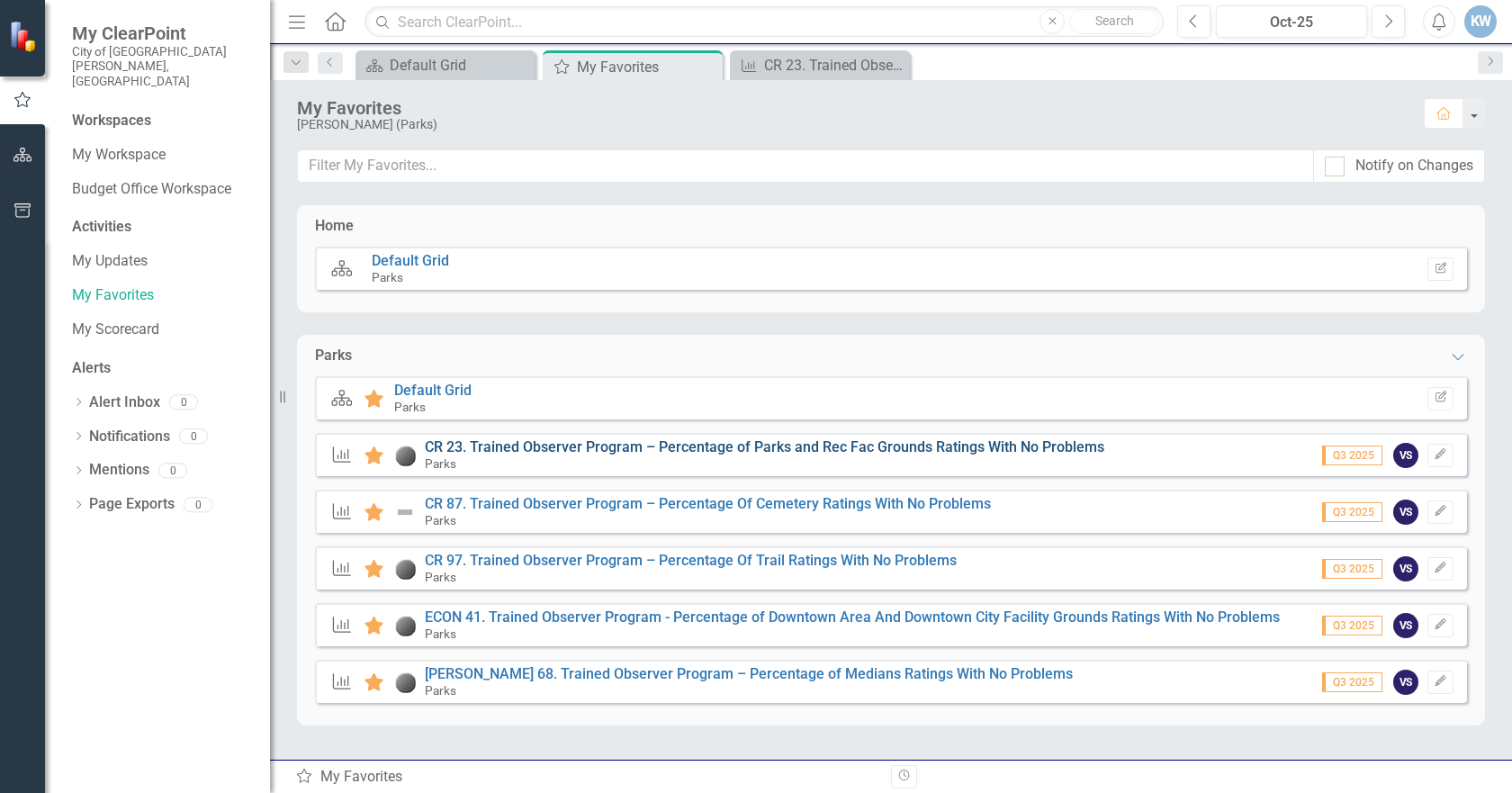
click at [920, 452] on link "CR 23. Trained Observer Program – Percentage of Parks and Rec Fac Grounds Ratin…" at bounding box center [764, 447] width 680 height 17
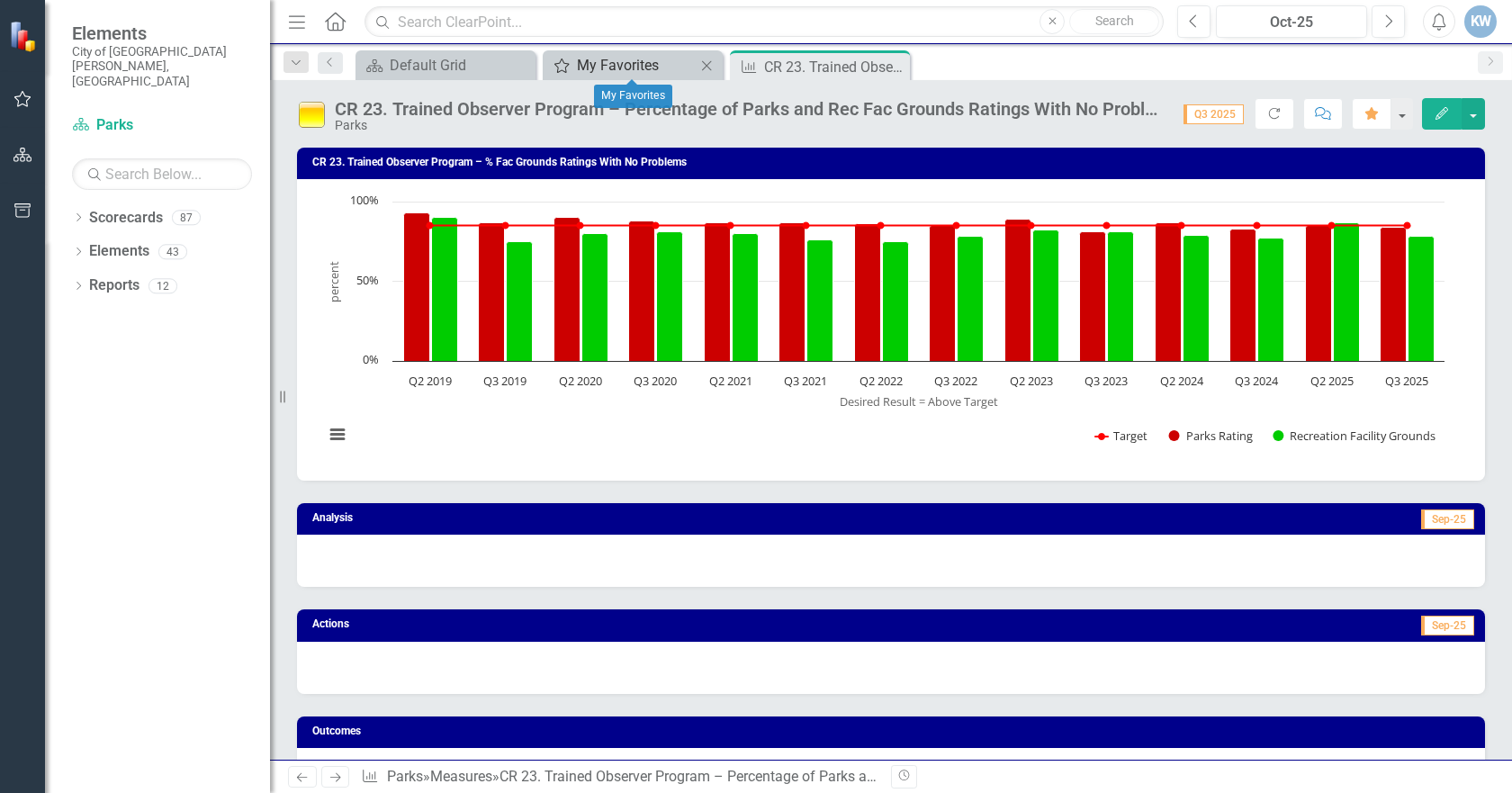
click at [610, 70] on div "My Favorites" at bounding box center [637, 65] width 119 height 23
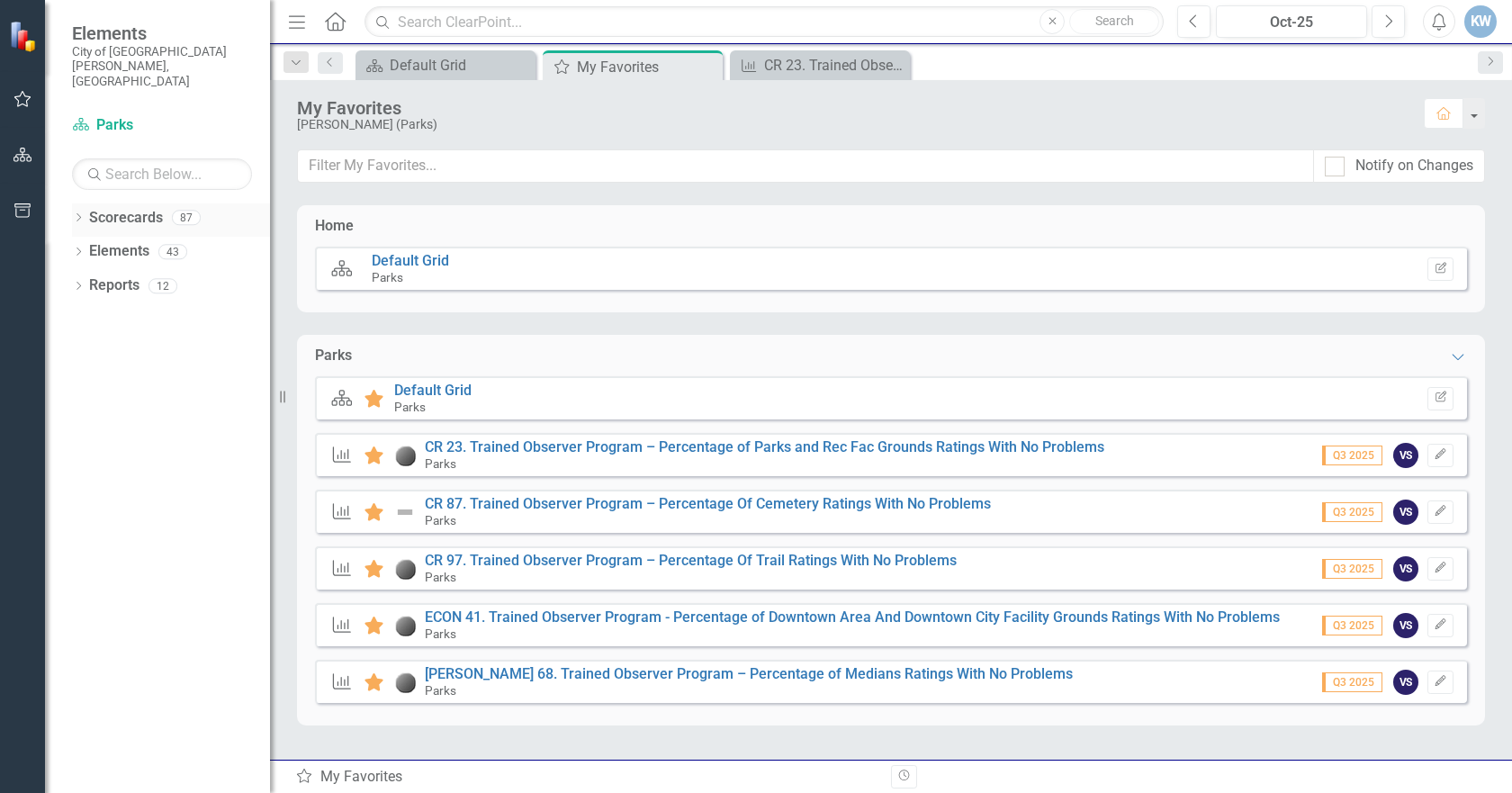
click at [110, 208] on link "Scorecards" at bounding box center [125, 219] width 74 height 21
click at [872, 558] on link "CR 97. Trained Observer Program – Percentage Of Trail Ratings With No Problems" at bounding box center [690, 560] width 531 height 17
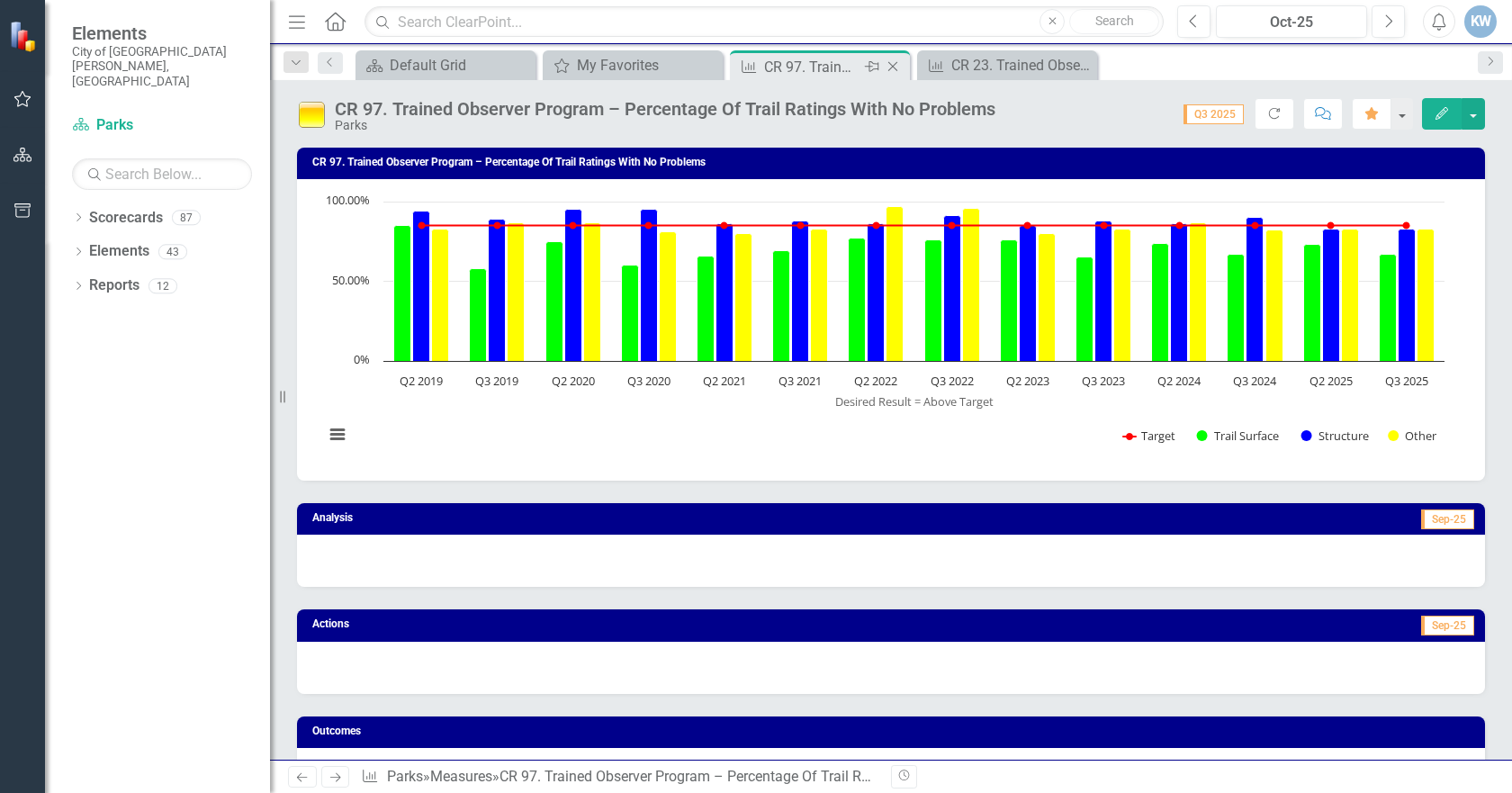
click at [892, 64] on icon "Close" at bounding box center [893, 66] width 18 height 14
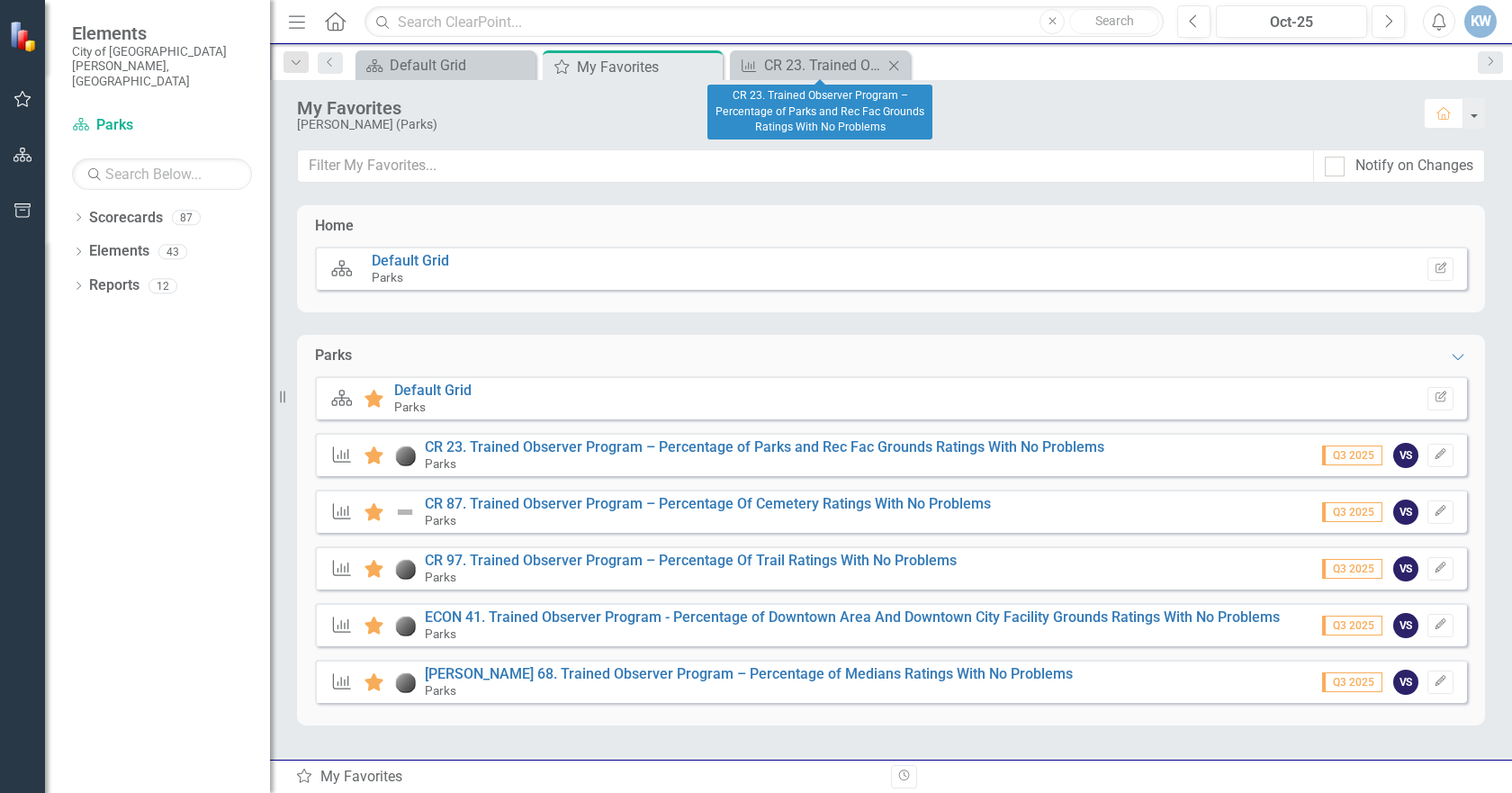
click at [891, 65] on icon "Close" at bounding box center [894, 65] width 18 height 14
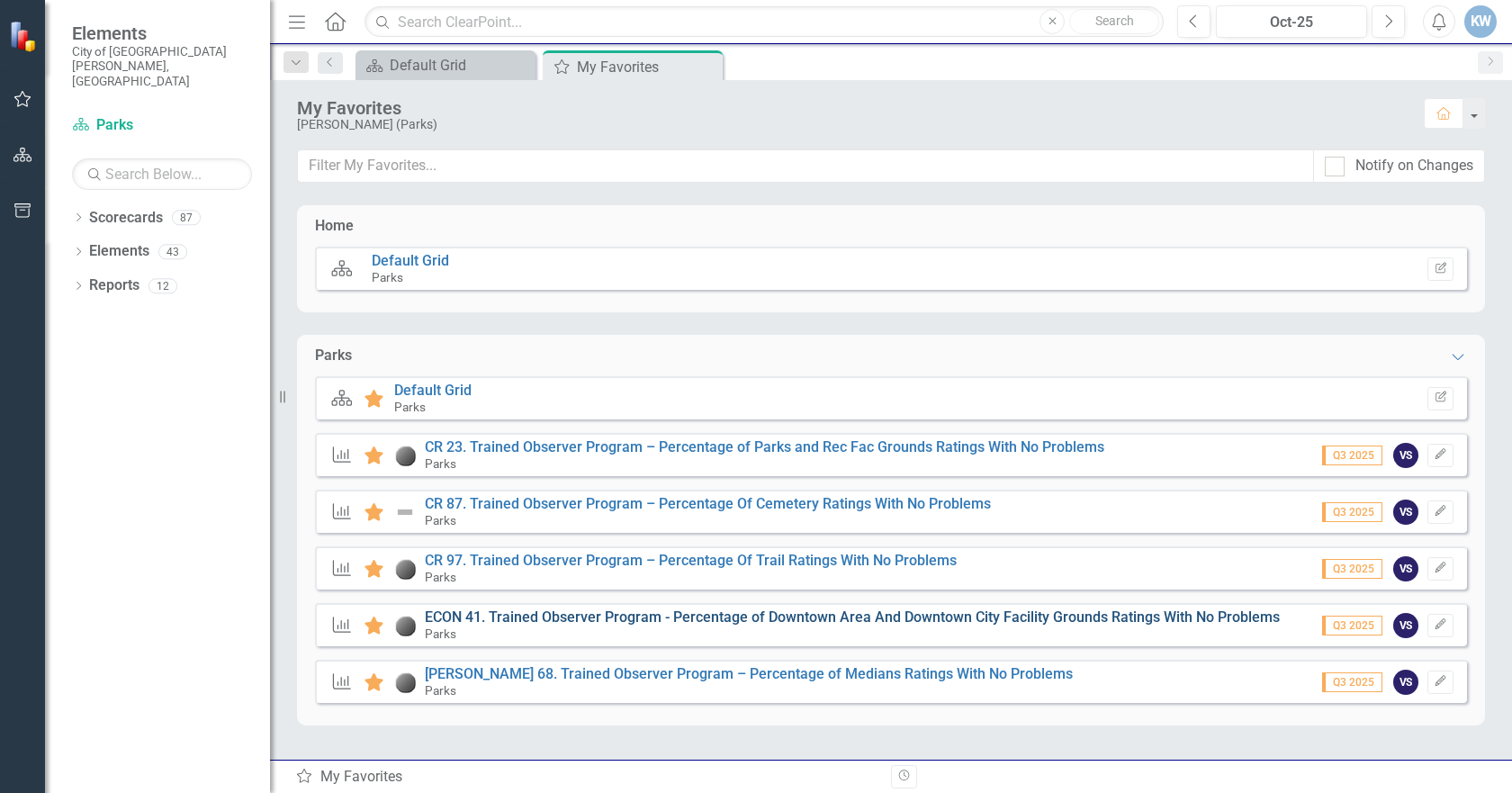
click at [607, 619] on link "ECON 41. Trained Observer Program - Percentage of Downtown Area And Downtown Ci…" at bounding box center [852, 617] width 855 height 17
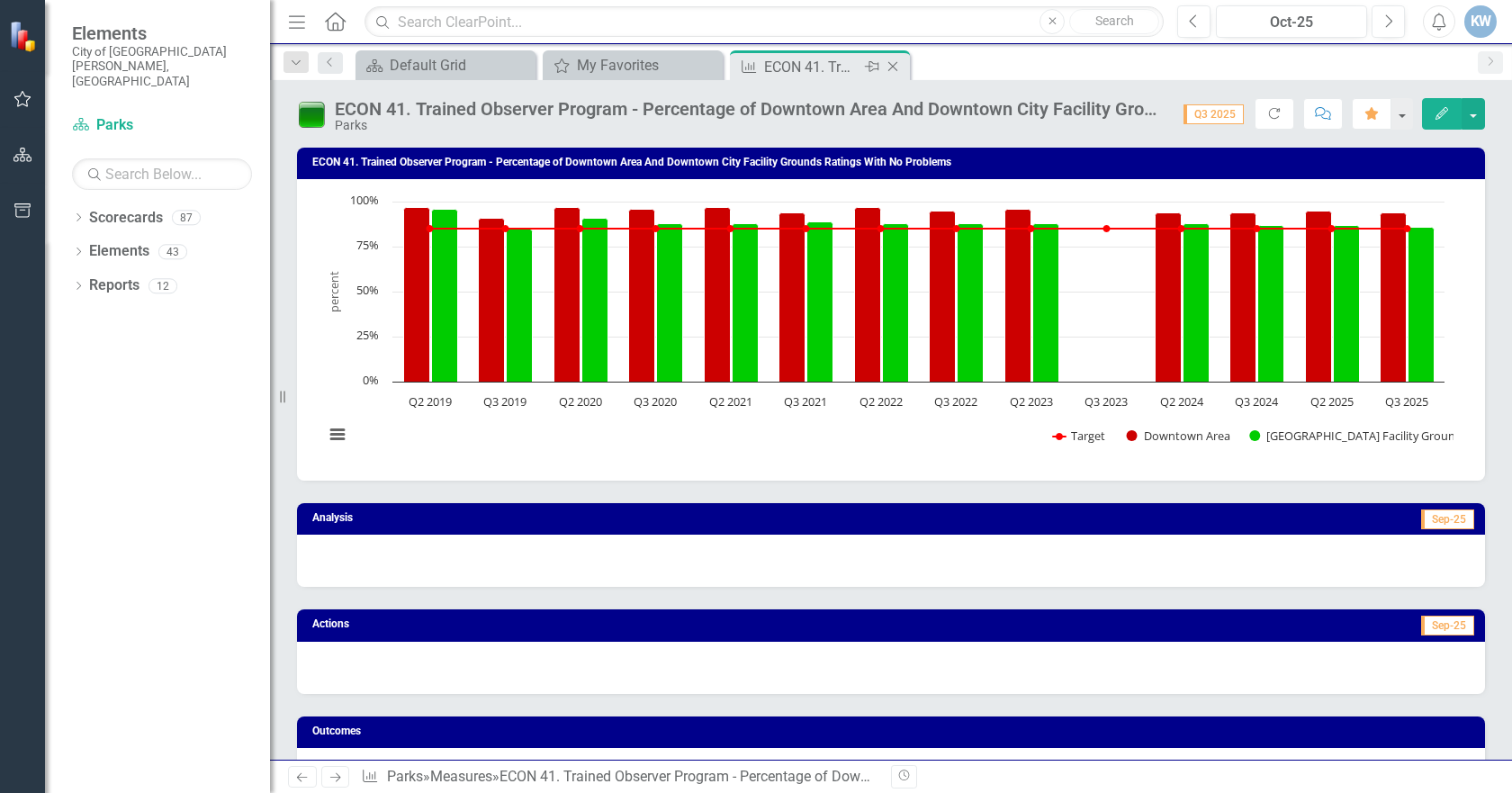
click at [893, 67] on icon at bounding box center [893, 67] width 10 height 10
